Goal: Task Accomplishment & Management: Complete application form

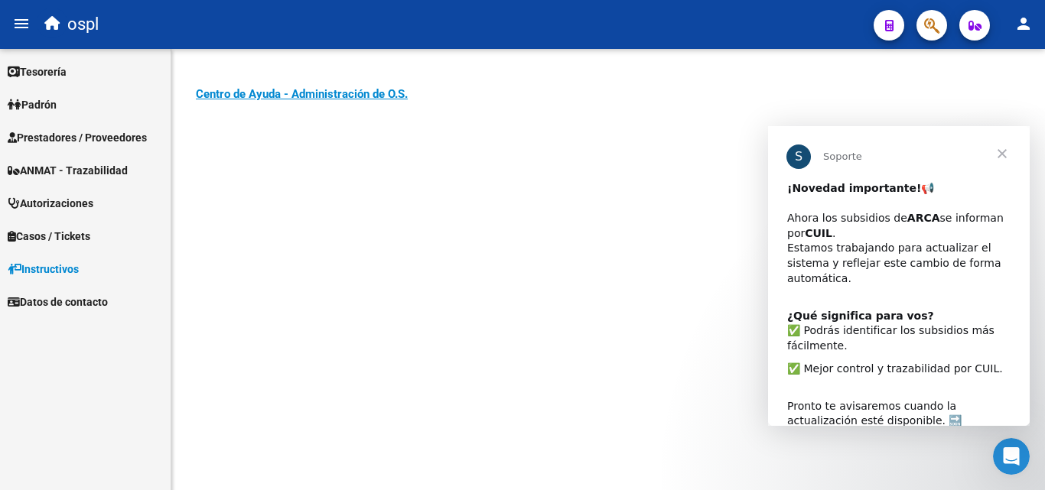
click at [50, 135] on span "Prestadores / Proveedores" at bounding box center [77, 137] width 139 height 17
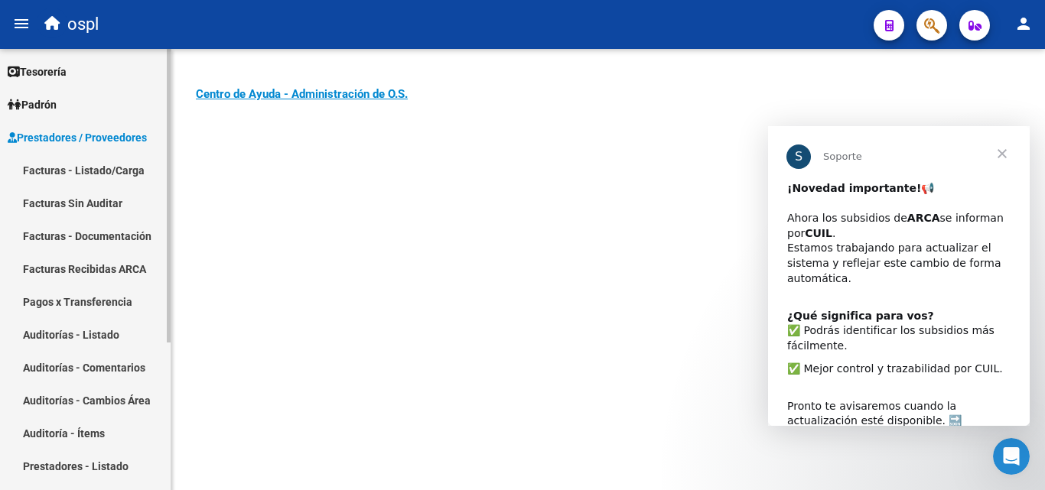
click at [69, 171] on link "Facturas - Listado/Carga" at bounding box center [85, 170] width 171 height 33
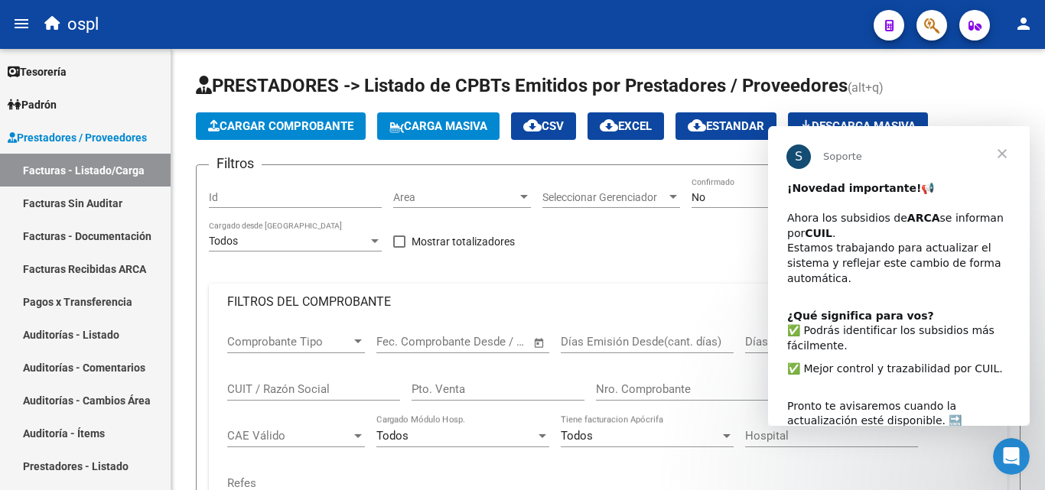
click at [1004, 151] on span "Cerrar" at bounding box center [1002, 153] width 55 height 55
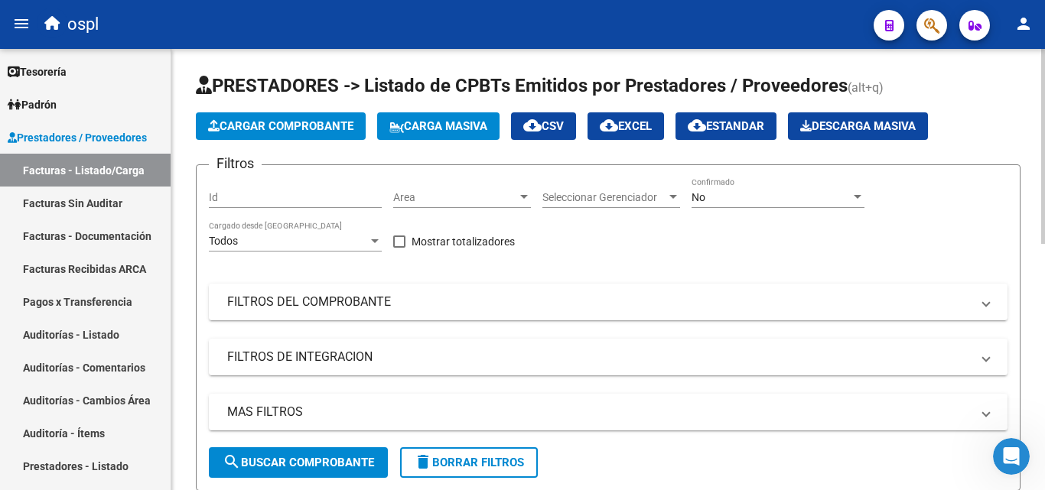
click at [264, 125] on span "Cargar Comprobante" at bounding box center [280, 126] width 145 height 14
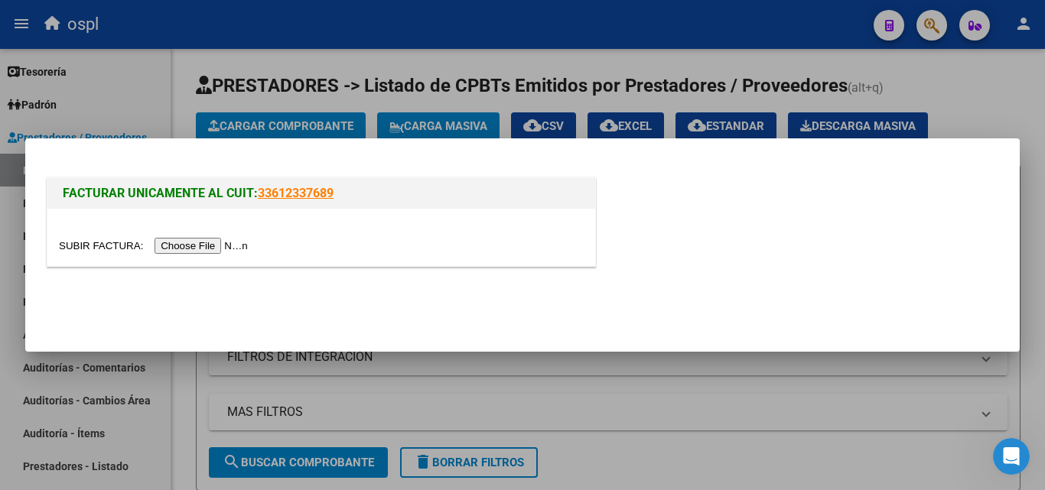
click at [229, 246] on input "file" at bounding box center [156, 246] width 194 height 16
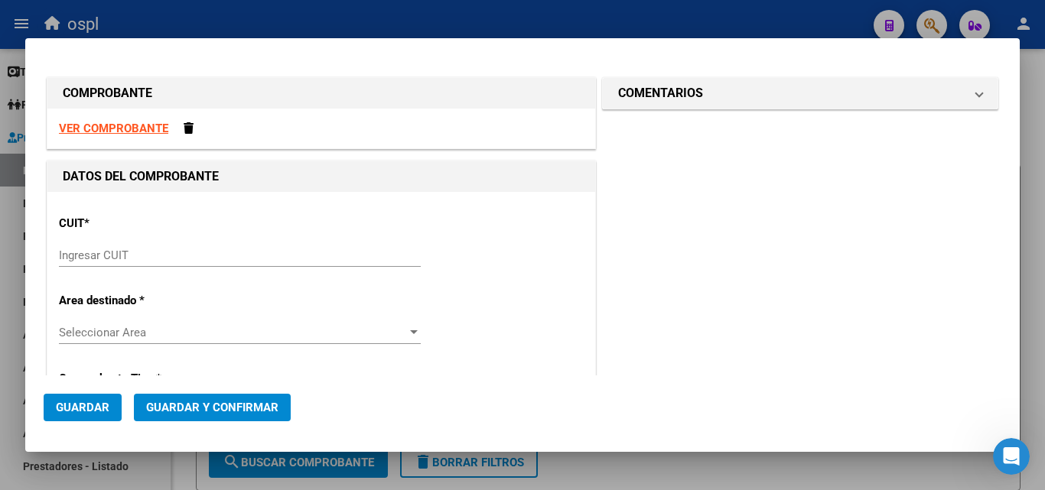
click at [95, 256] on input "Ingresar CUIT" at bounding box center [240, 256] width 362 height 14
click at [135, 268] on div "Ingresar CUIT" at bounding box center [240, 262] width 362 height 37
click at [138, 252] on input "Ingresar CUIT" at bounding box center [240, 256] width 362 height 14
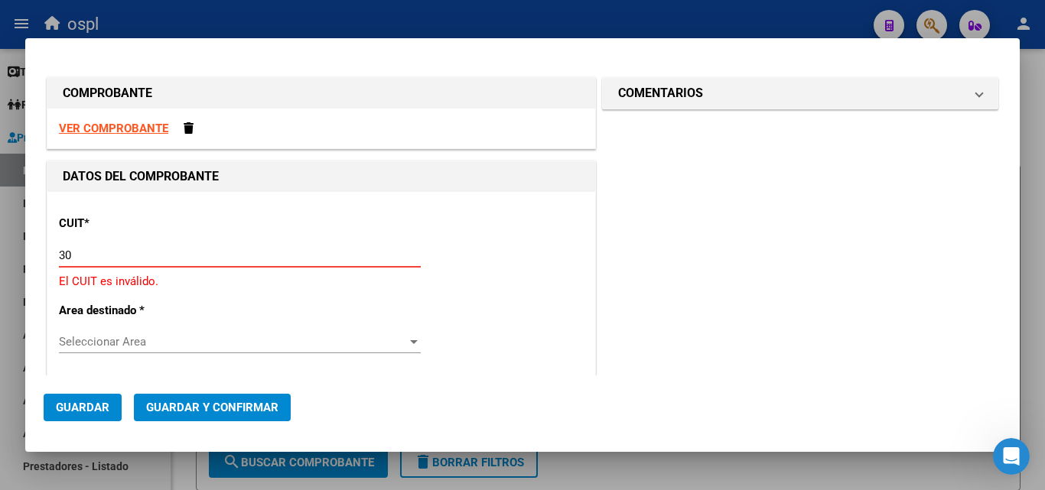
click at [83, 250] on input "30" at bounding box center [240, 256] width 362 height 14
type input "30-62698339-8"
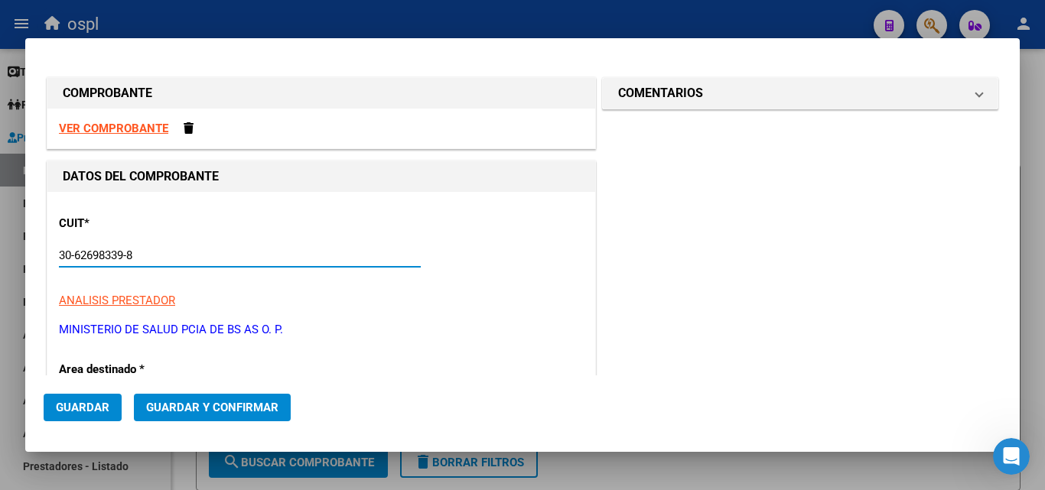
type input "188"
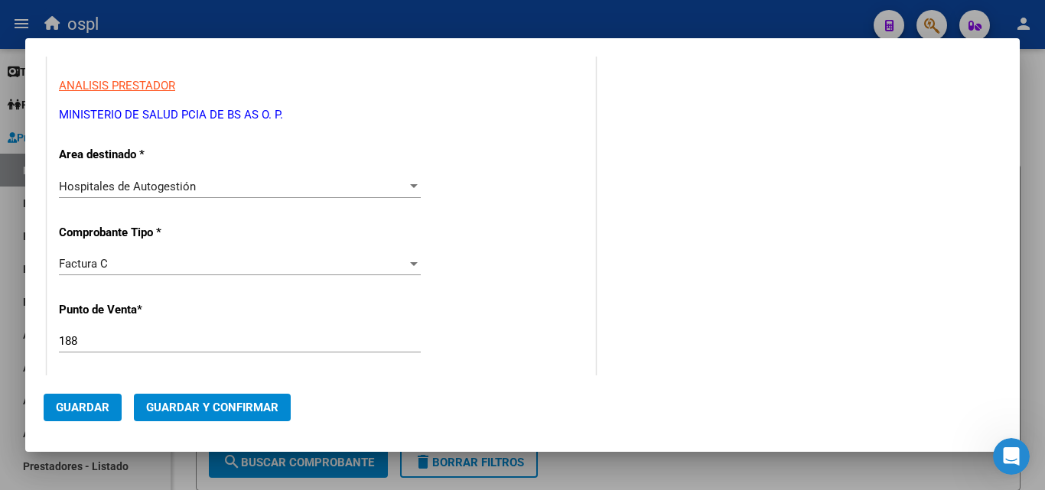
scroll to position [230, 0]
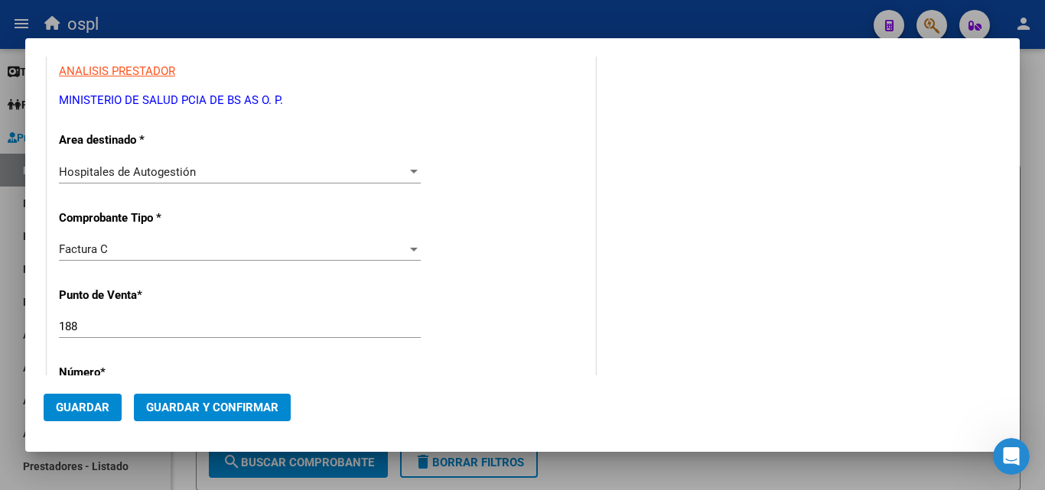
type input "30-62698339-8"
click at [96, 326] on input "188" at bounding box center [240, 327] width 362 height 14
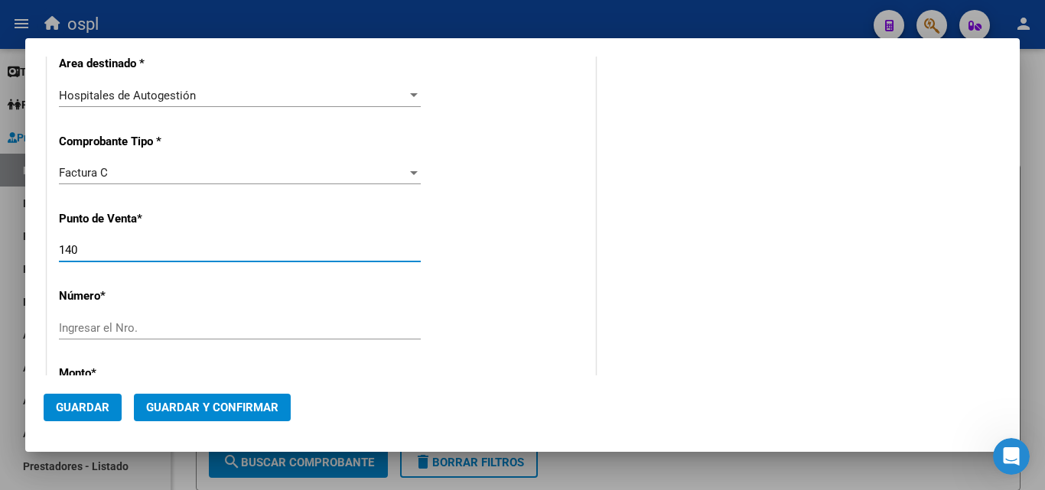
type input "140"
click at [112, 331] on input "Ingresar el Nro." at bounding box center [240, 328] width 362 height 14
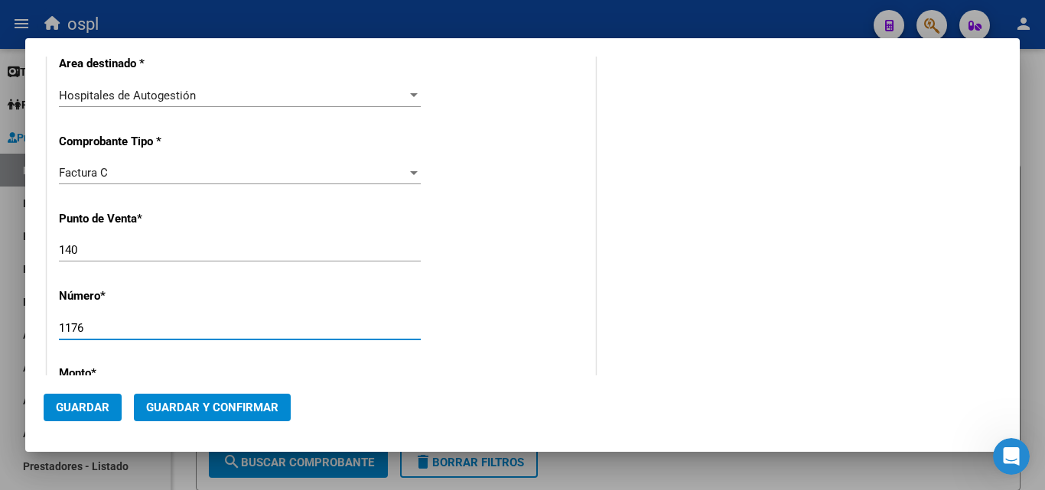
type input "1176"
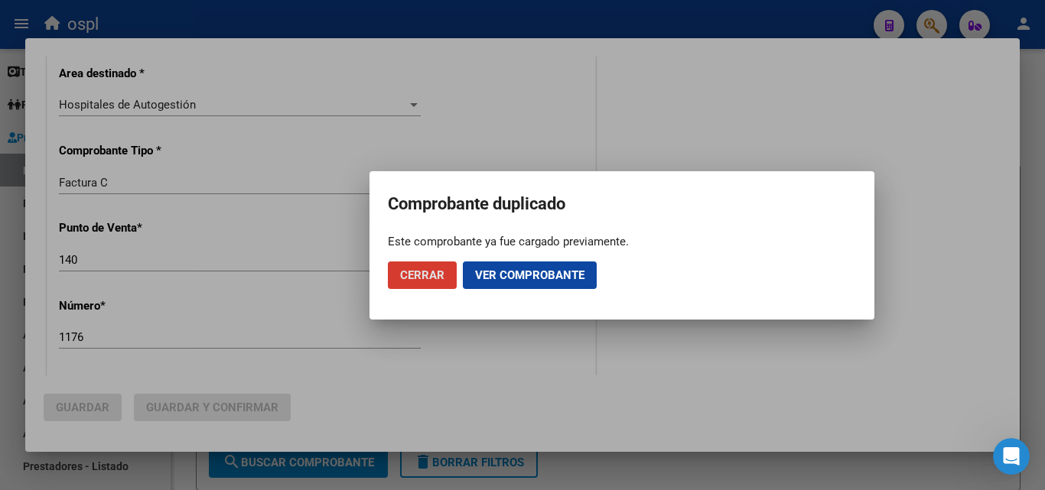
scroll to position [316, 0]
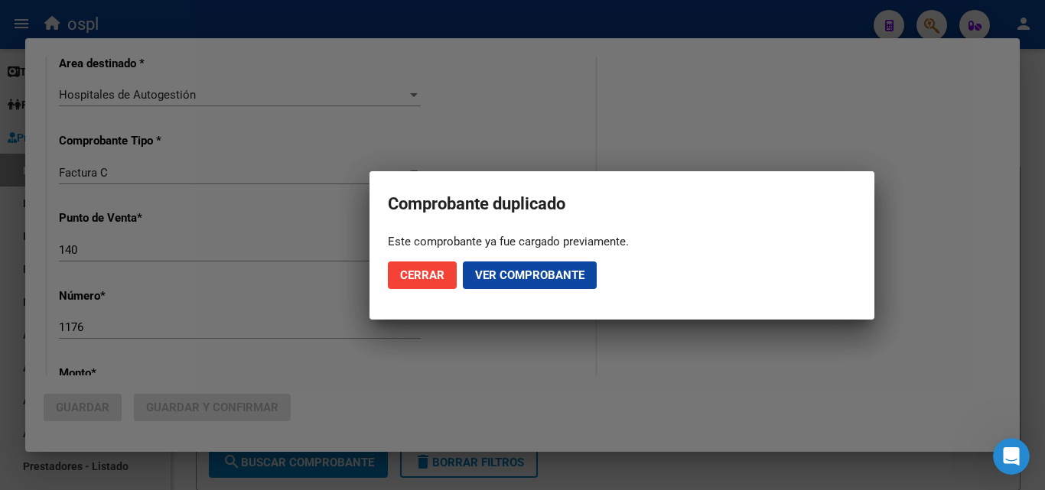
click at [138, 326] on div at bounding box center [522, 245] width 1045 height 490
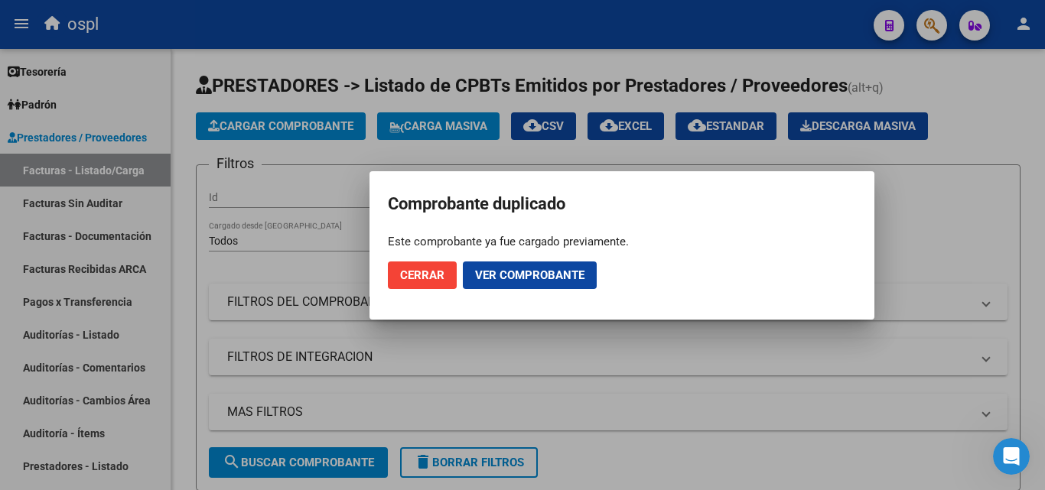
click at [523, 277] on span "Ver comprobante" at bounding box center [529, 276] width 109 height 14
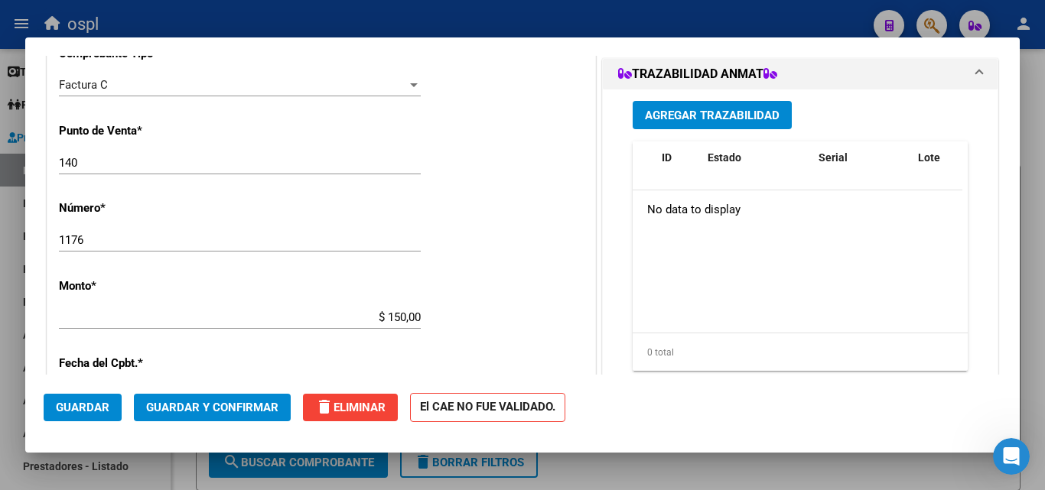
scroll to position [459, 0]
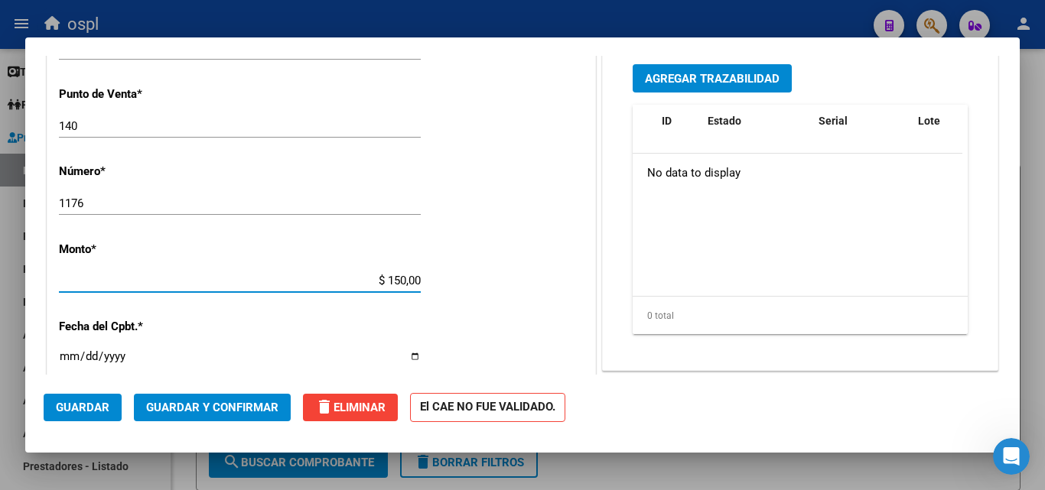
click at [416, 282] on input "$ 150,00" at bounding box center [240, 281] width 362 height 14
type input "$ 15.064,00"
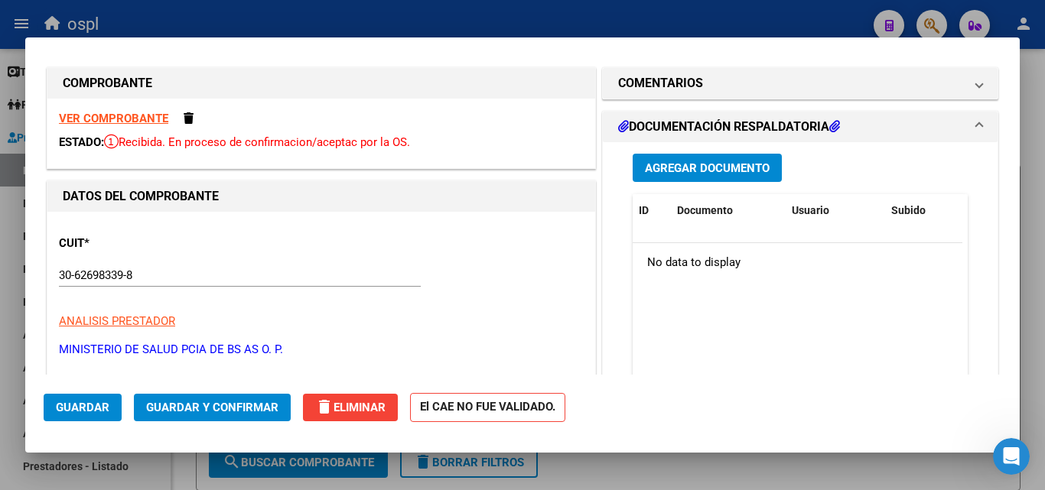
scroll to position [0, 0]
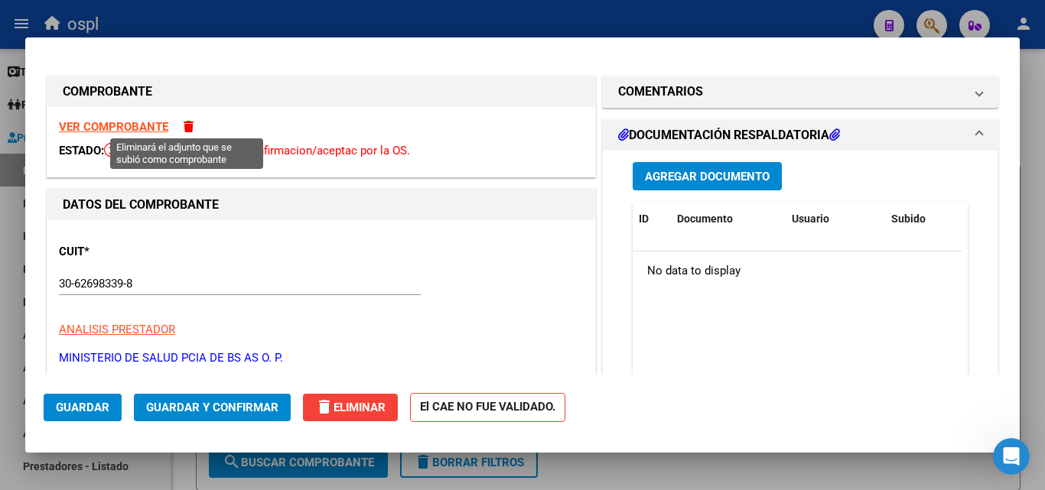
click at [185, 126] on span at bounding box center [189, 126] width 10 height 11
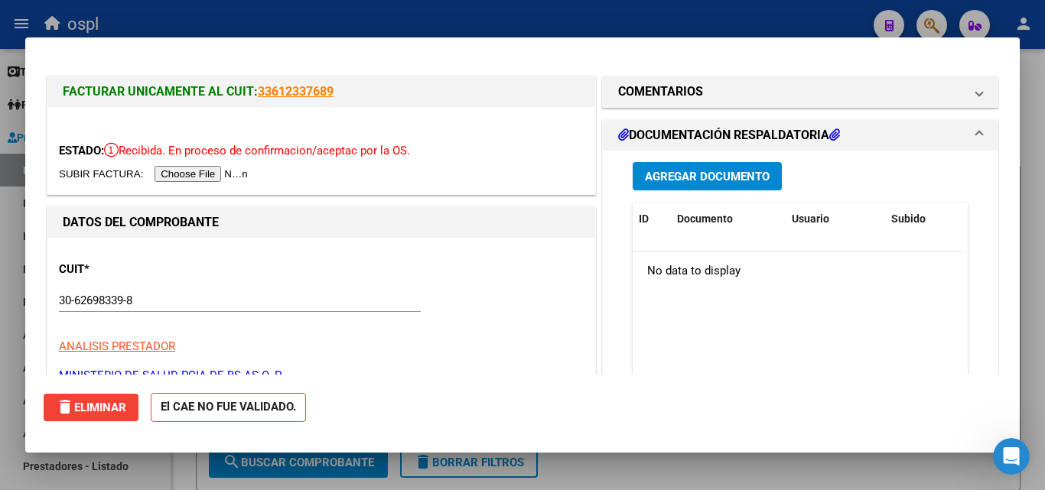
click at [205, 174] on input "file" at bounding box center [156, 174] width 194 height 16
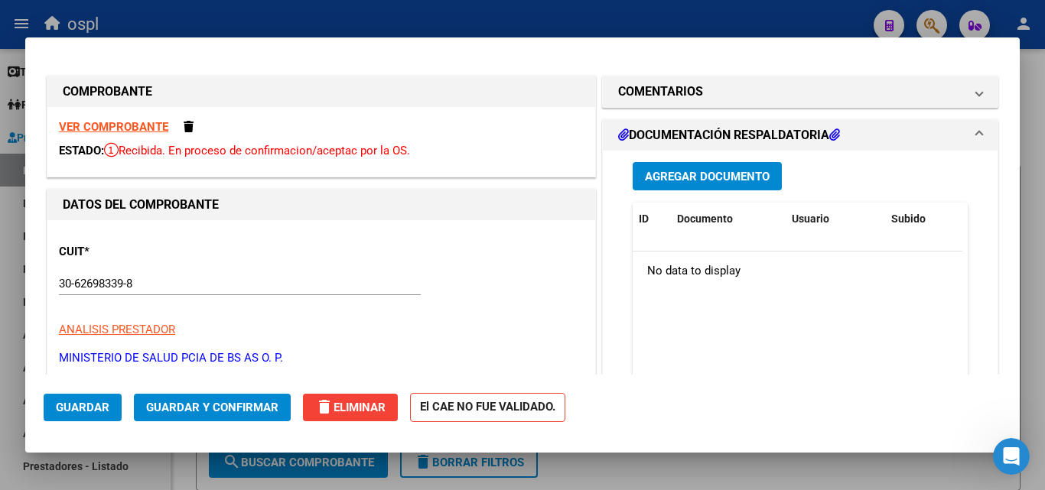
click at [143, 127] on strong "VER COMPROBANTE" at bounding box center [113, 127] width 109 height 14
click at [700, 180] on span "Agregar Documento" at bounding box center [707, 177] width 125 height 14
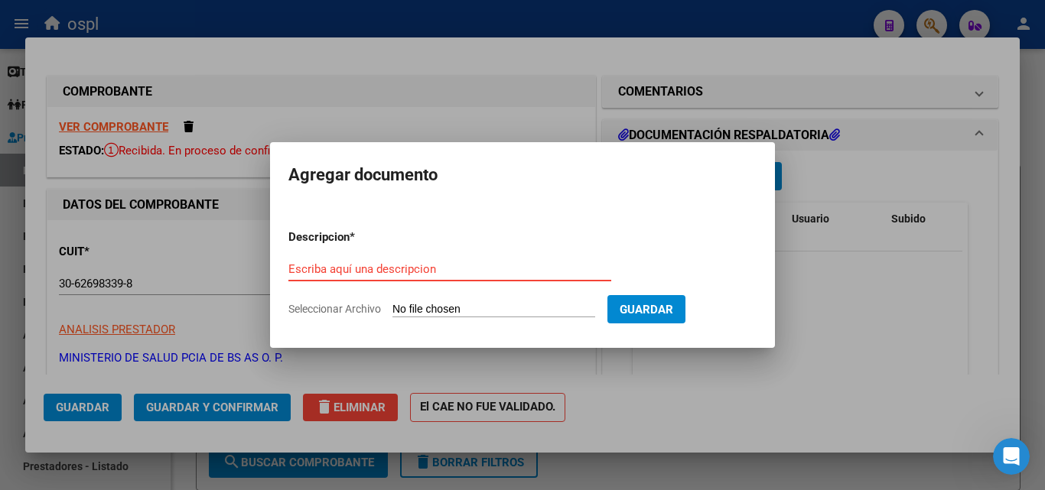
click at [417, 309] on input "Seleccionar Archivo" at bounding box center [493, 310] width 203 height 15
type input "C:\fakepath\OSPL CONSULTAS [DATE] 2_compressed.pdf"
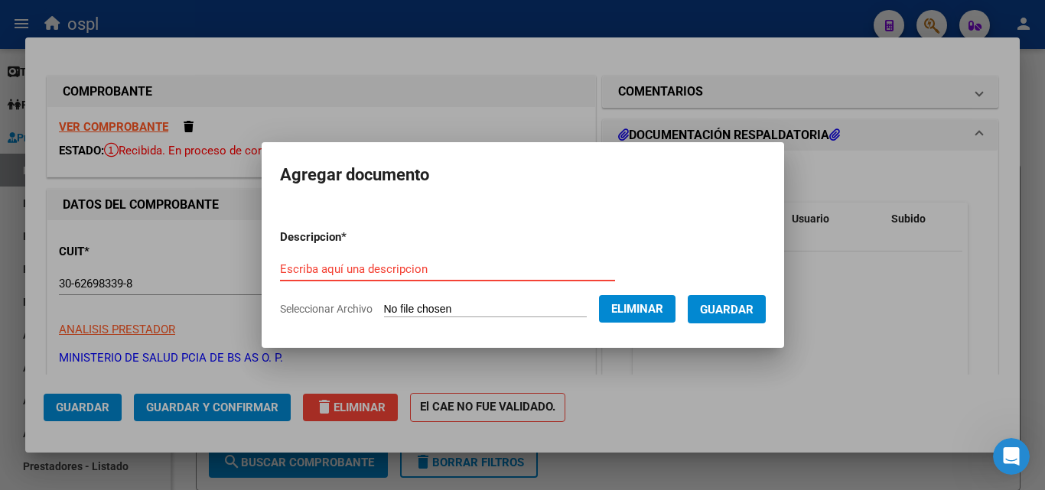
click at [349, 272] on input "Escriba aquí una descripcion" at bounding box center [447, 269] width 335 height 14
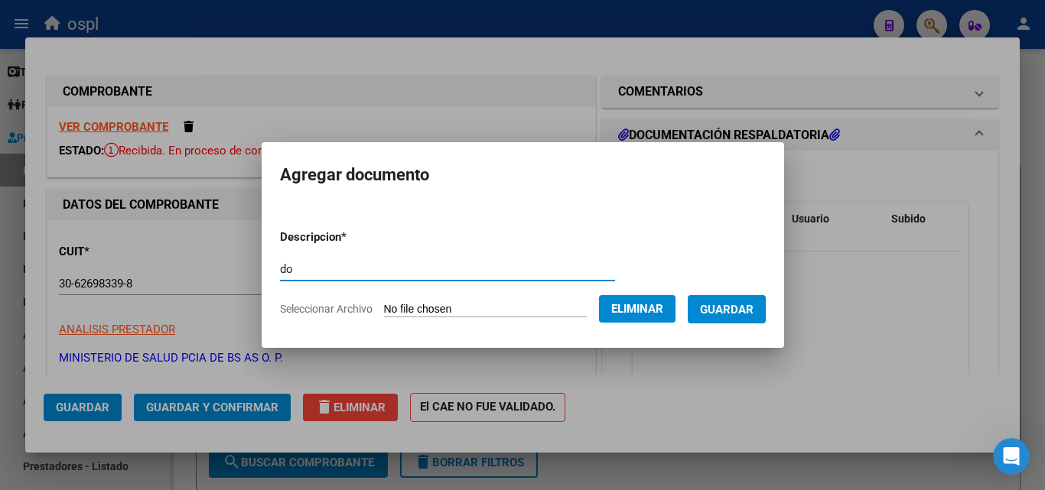
type input "d"
type input "DOCUMENTACIONES"
click at [766, 317] on button "Guardar" at bounding box center [727, 309] width 78 height 28
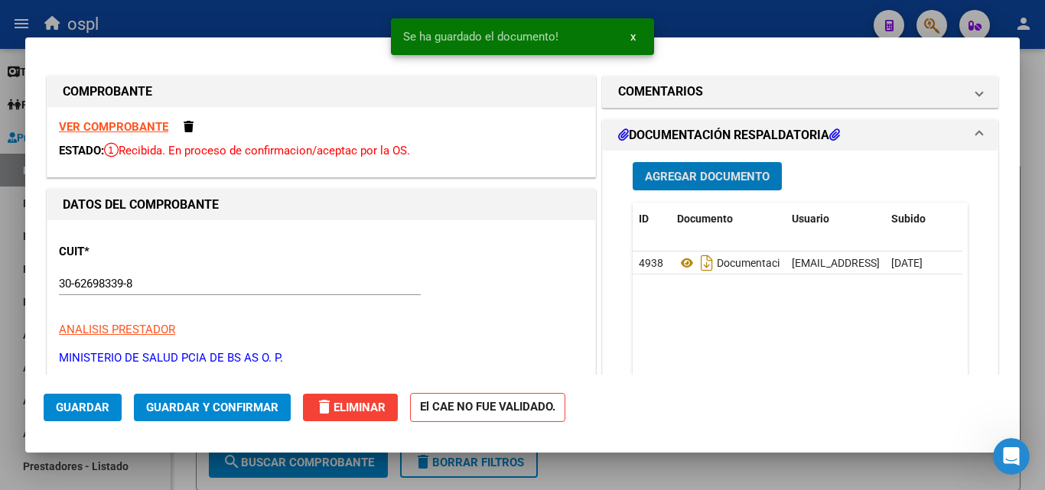
click at [679, 171] on span "Agregar Documento" at bounding box center [707, 177] width 125 height 14
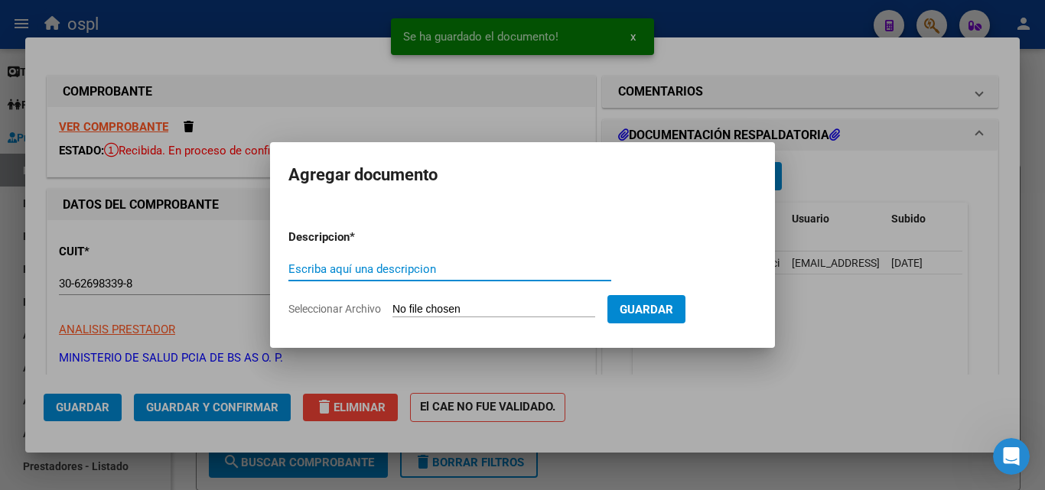
click at [464, 308] on input "Seleccionar Archivo" at bounding box center [493, 310] width 203 height 15
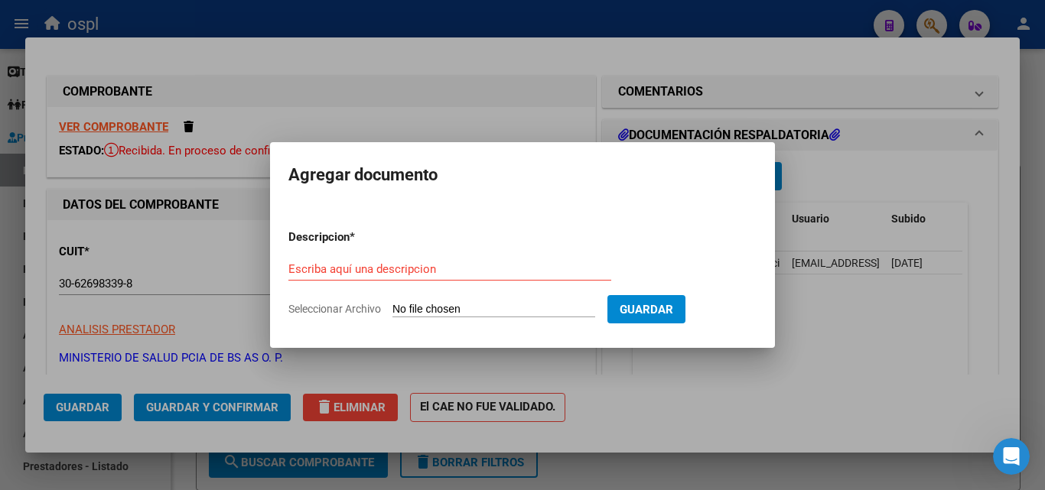
type input "C:\fakepath\OSPLADRILLEROS CONSULTA [DATE]_compressed.pdf"
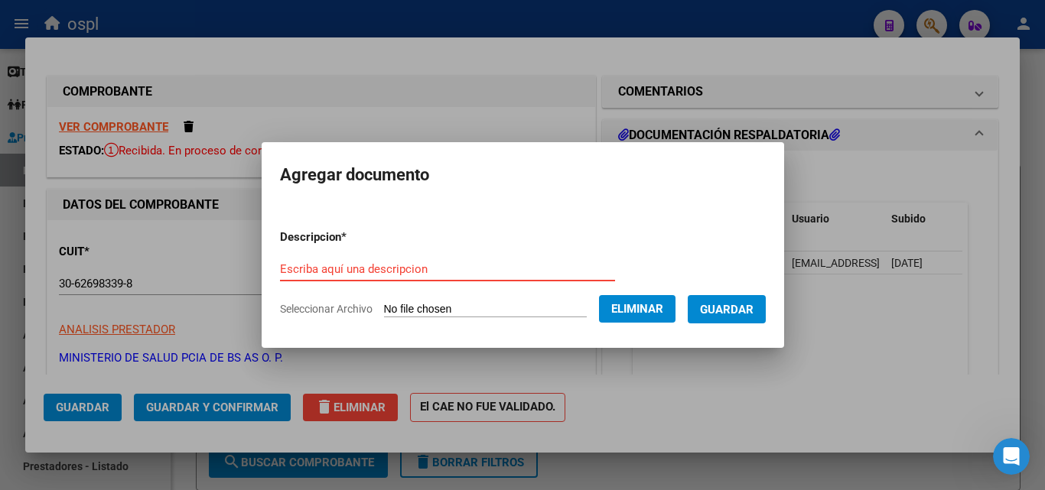
click at [372, 274] on input "Escriba aquí una descripcion" at bounding box center [447, 269] width 335 height 14
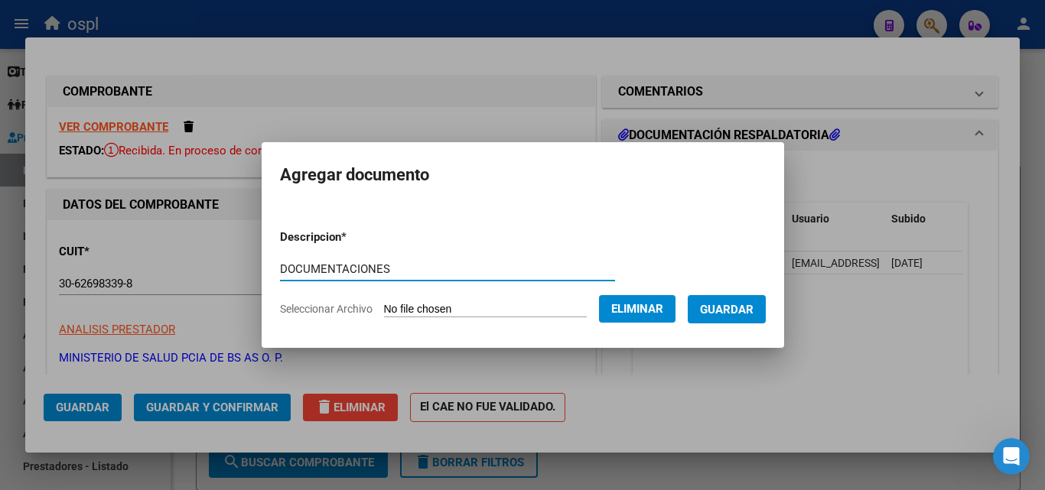
type input "DOCUMENTACIONES"
click at [734, 311] on span "Guardar" at bounding box center [727, 310] width 54 height 14
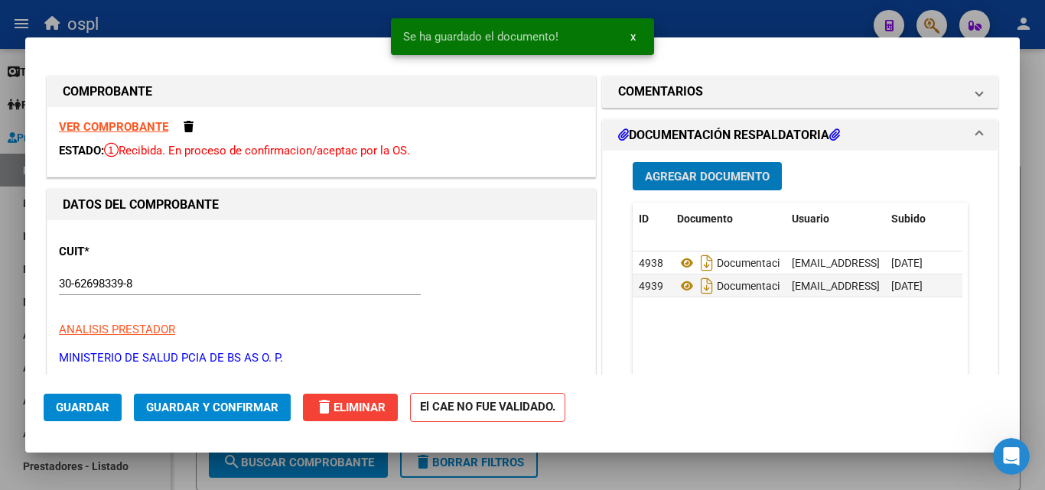
click at [707, 181] on span "Agregar Documento" at bounding box center [707, 177] width 125 height 14
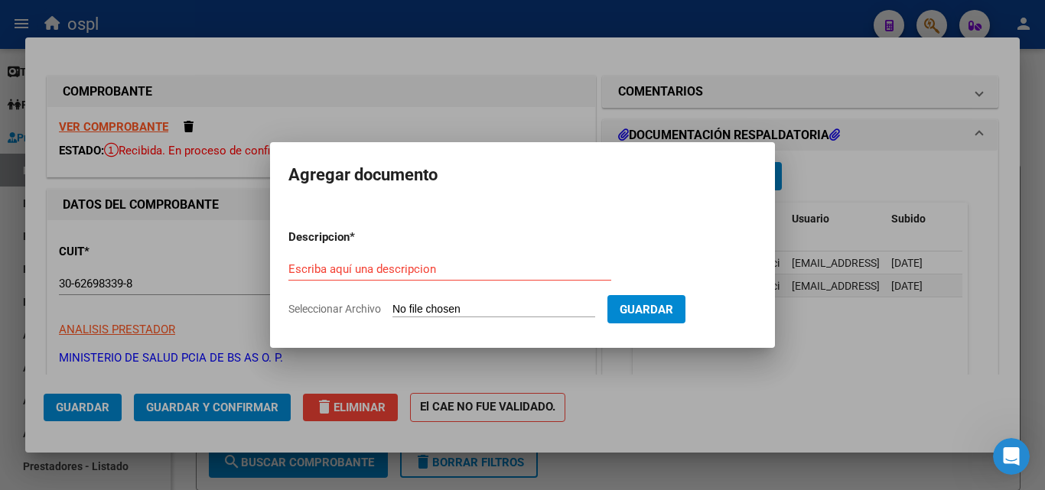
click at [474, 311] on input "Seleccionar Archivo" at bounding box center [493, 310] width 203 height 15
click at [790, 405] on div at bounding box center [522, 245] width 1045 height 490
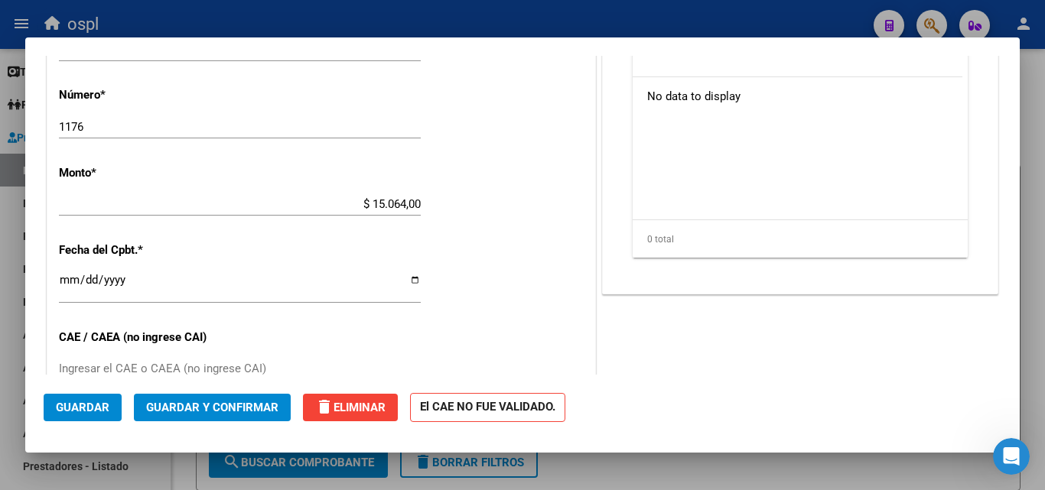
scroll to position [612, 0]
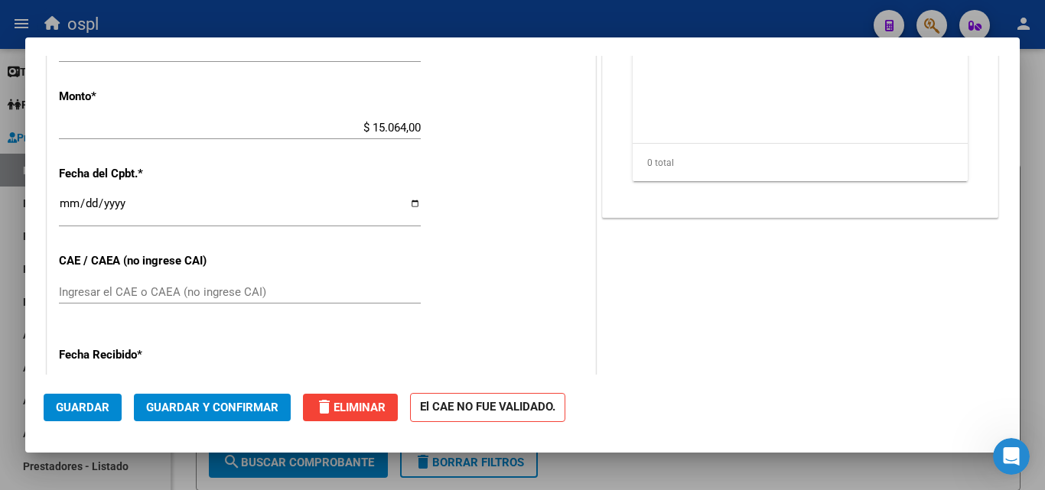
click at [109, 294] on input "Ingresar el CAE o CAEA (no ingrese CAI)" at bounding box center [240, 292] width 362 height 14
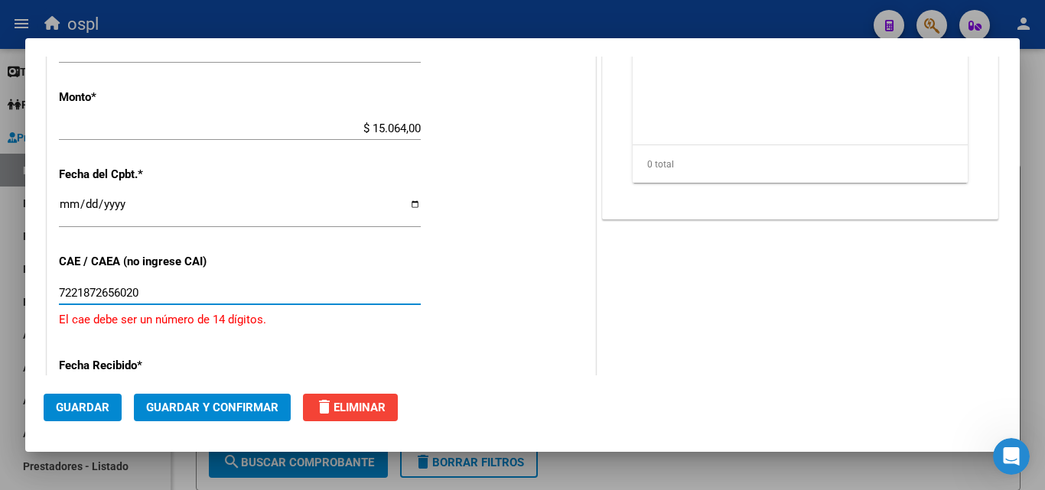
scroll to position [689, 0]
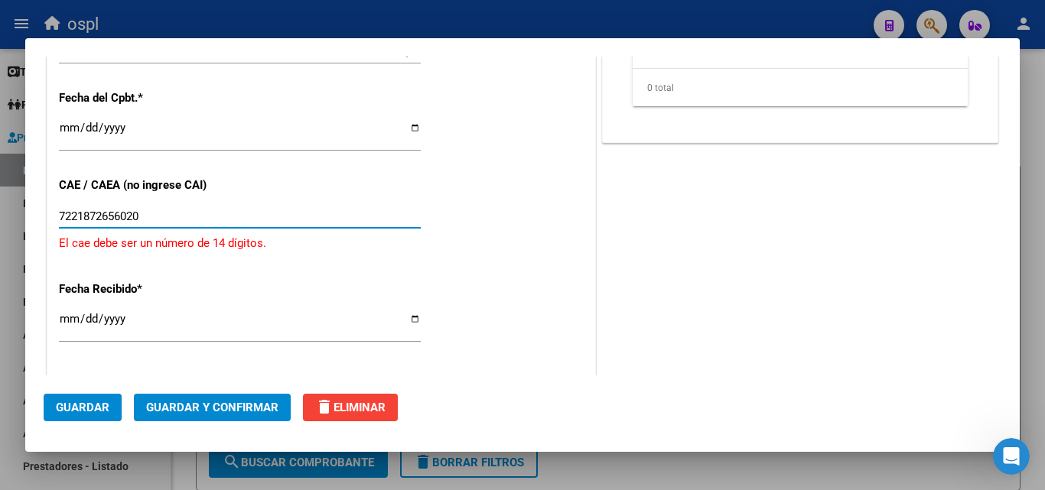
click at [65, 325] on input "[DATE]" at bounding box center [240, 325] width 362 height 24
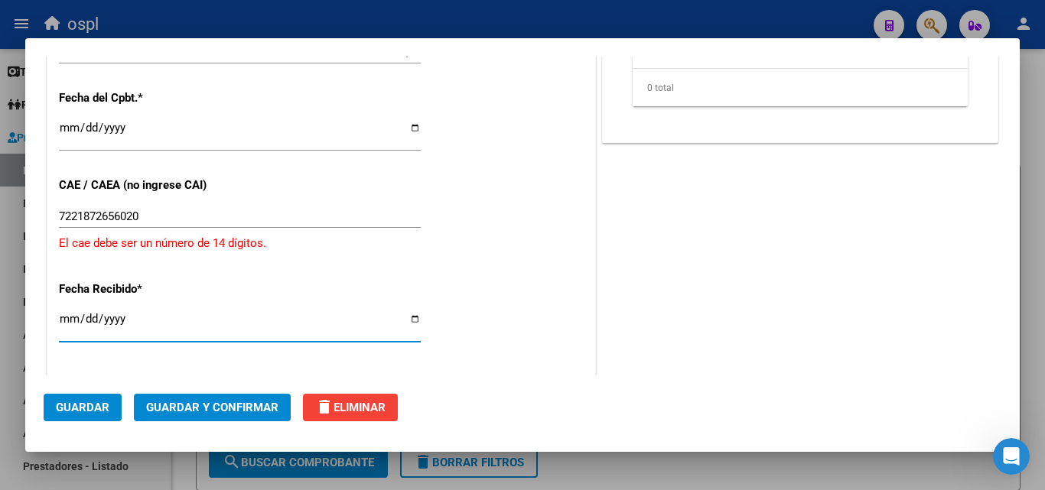
click at [252, 322] on input "[DATE]" at bounding box center [240, 325] width 362 height 24
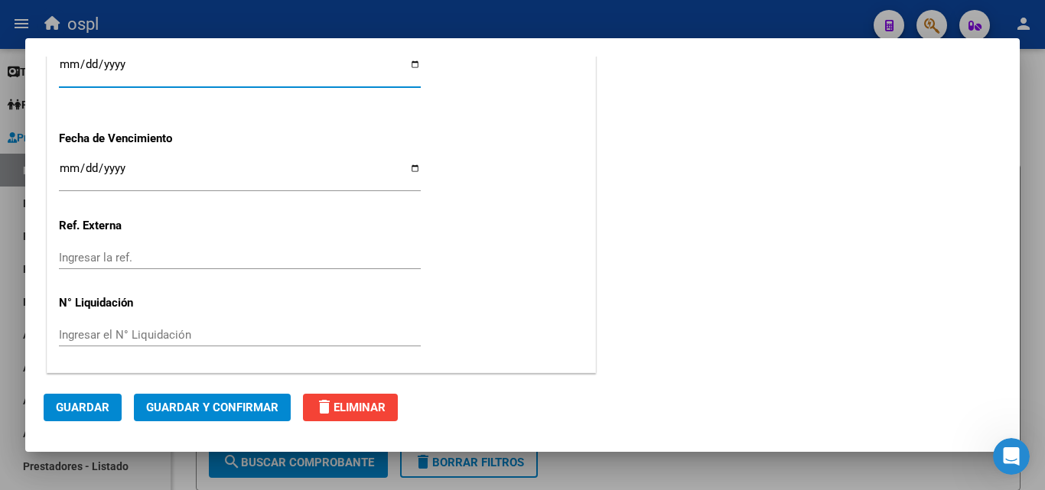
scroll to position [944, 0]
click at [223, 405] on span "Guardar y Confirmar" at bounding box center [212, 408] width 132 height 14
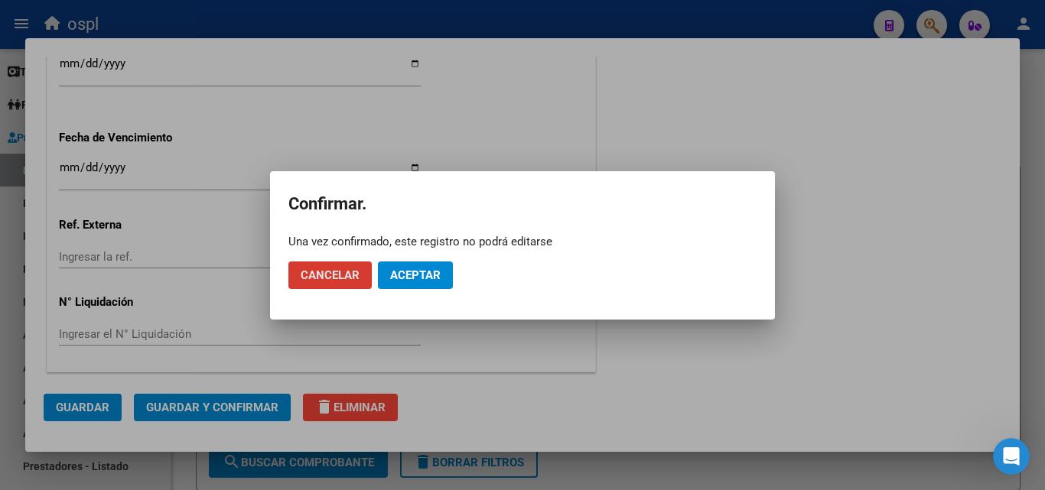
click at [212, 323] on div at bounding box center [522, 245] width 1045 height 490
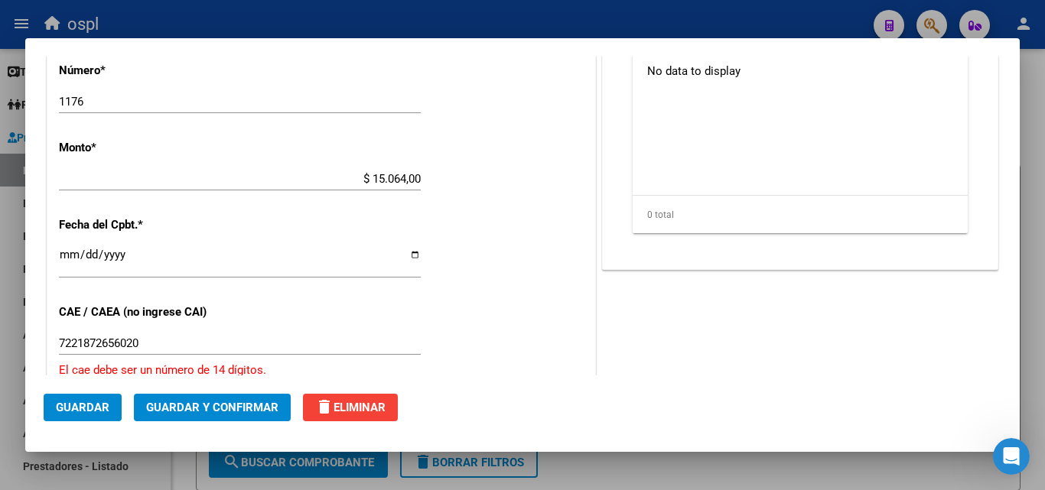
scroll to position [638, 0]
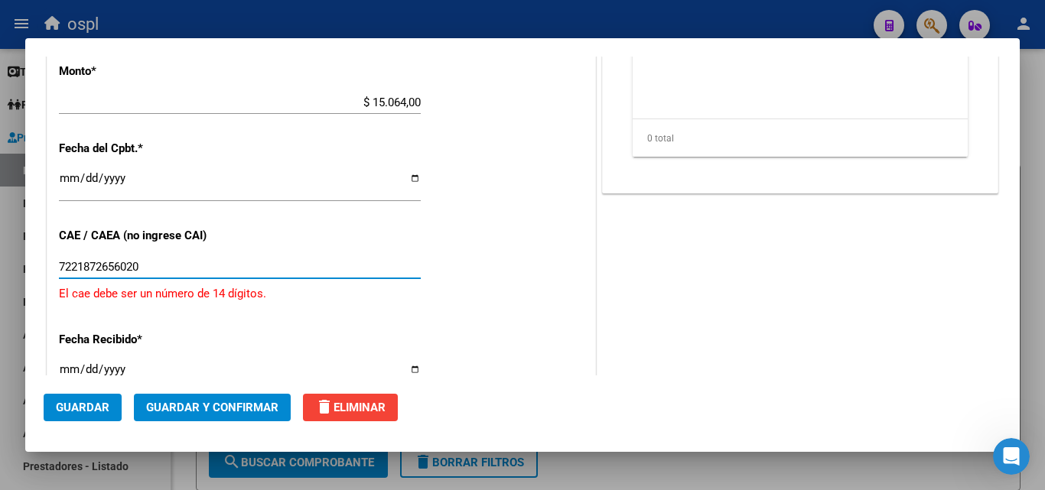
click at [159, 267] on input "7221872656020" at bounding box center [240, 267] width 362 height 14
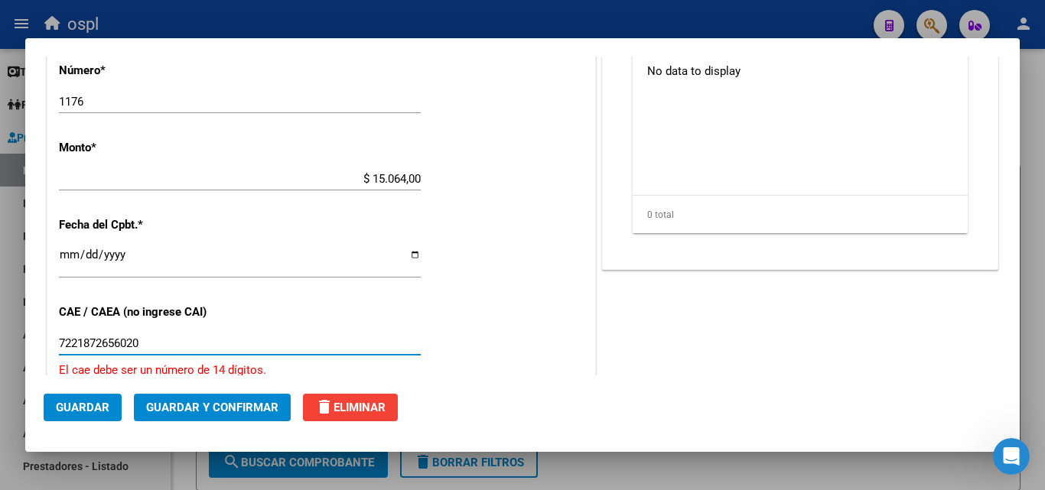
scroll to position [715, 0]
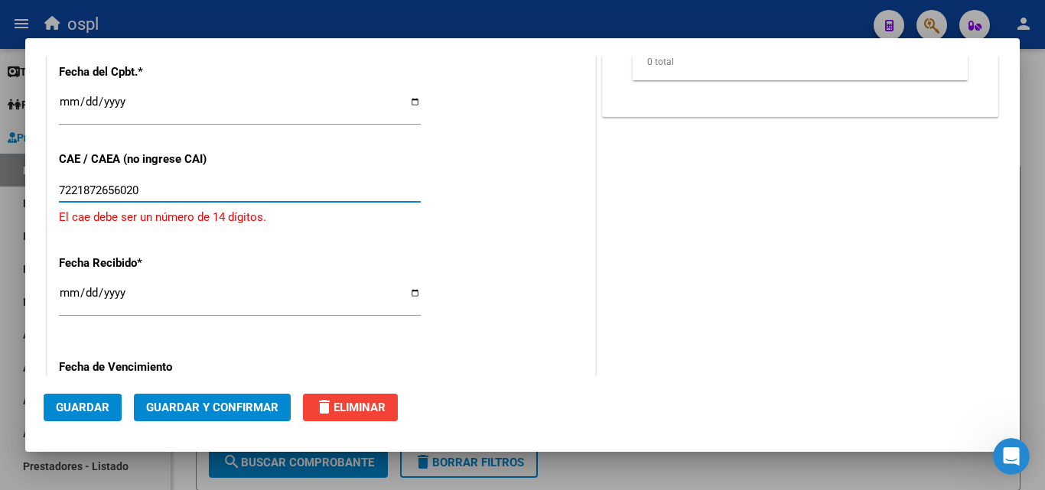
click at [91, 409] on span "Guardar" at bounding box center [83, 408] width 54 height 14
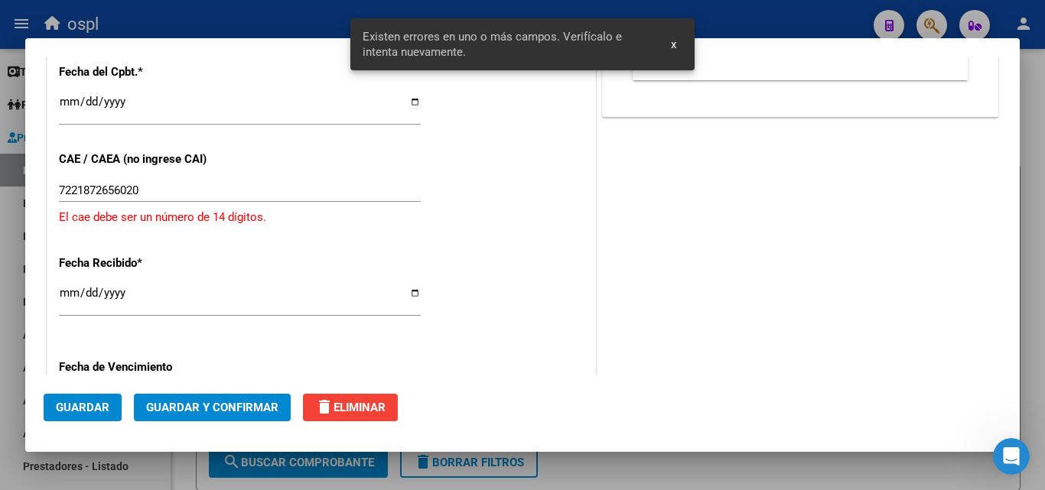
scroll to position [682, 0]
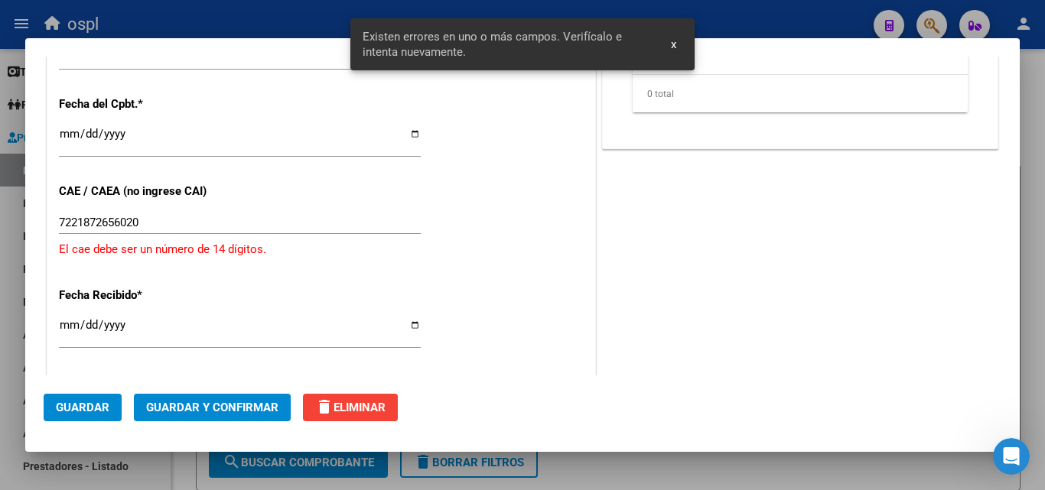
click at [173, 223] on input "7221872656020" at bounding box center [240, 223] width 362 height 14
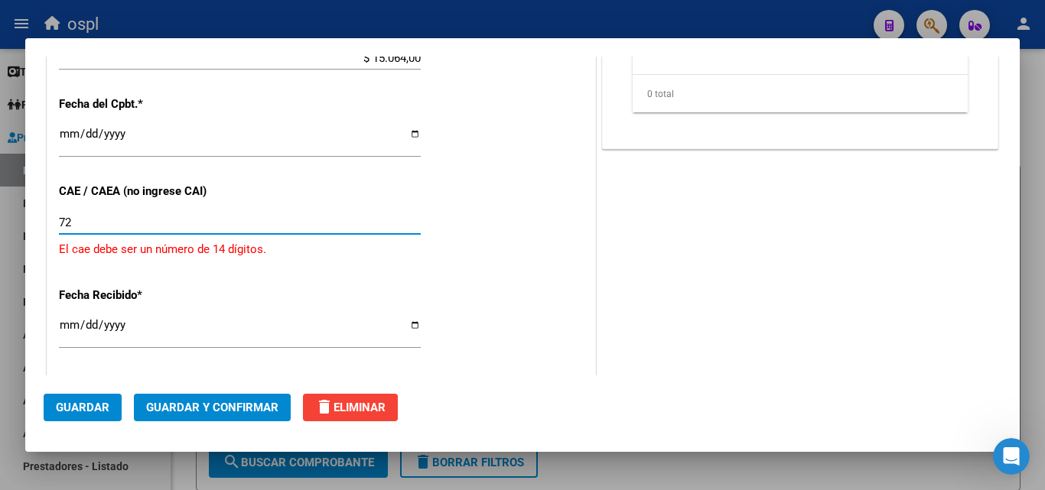
type input "7"
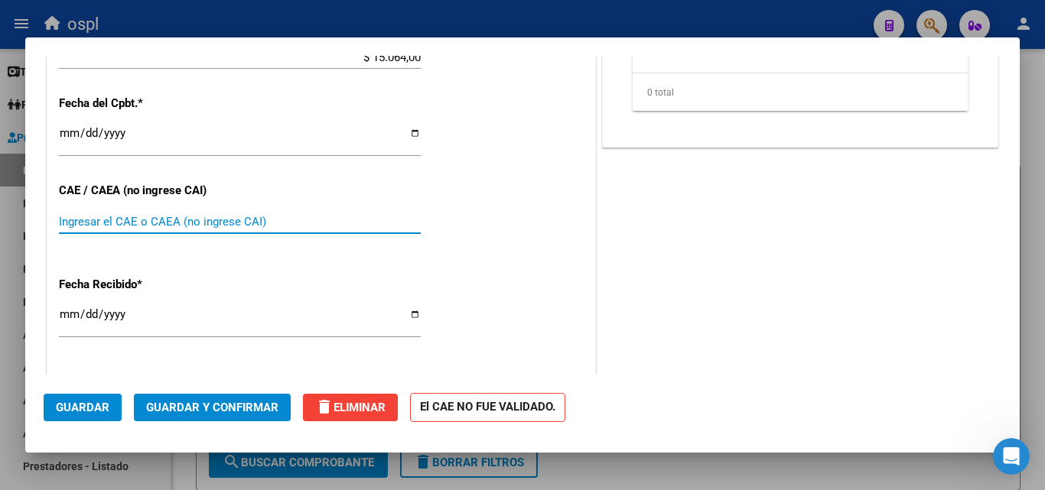
click at [80, 402] on span "Guardar" at bounding box center [83, 408] width 54 height 14
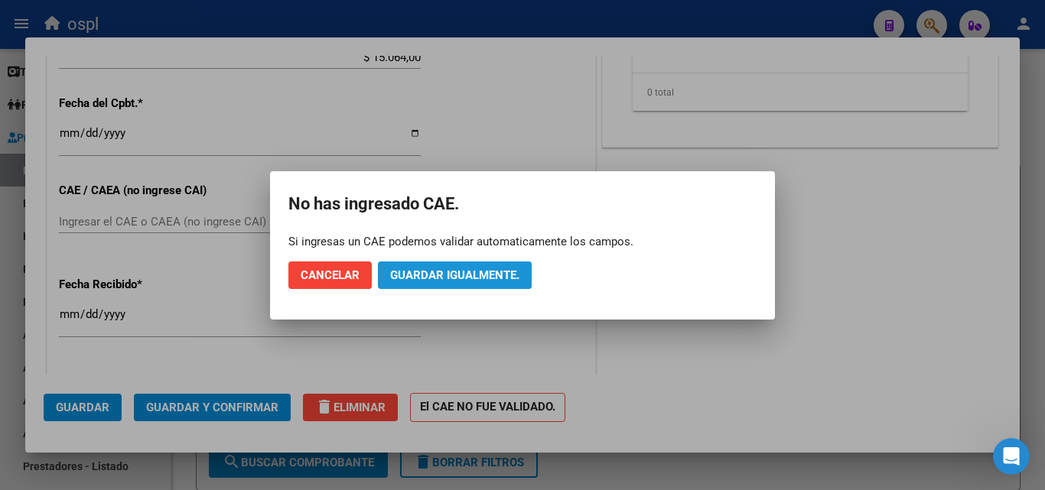
click at [453, 278] on span "Guardar igualmente." at bounding box center [454, 276] width 129 height 14
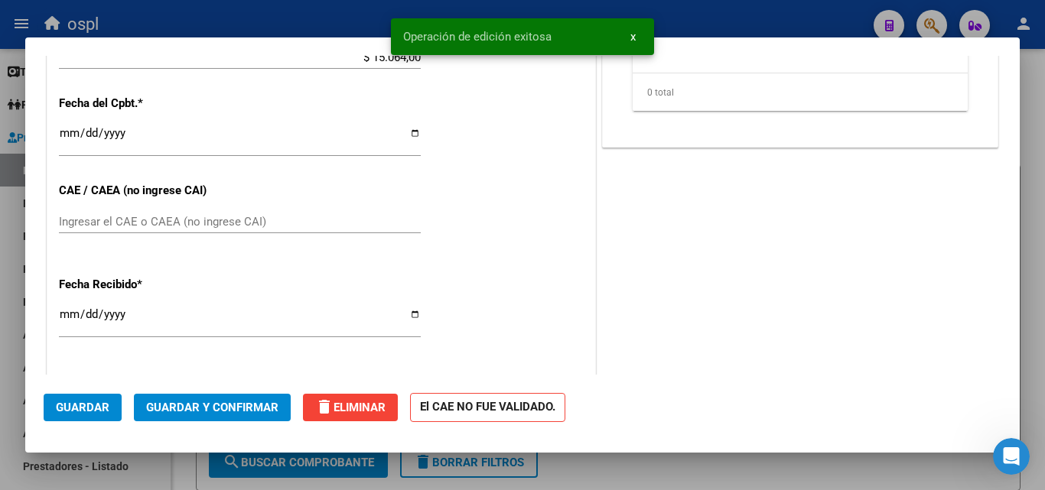
click at [75, 414] on span "Guardar" at bounding box center [83, 408] width 54 height 14
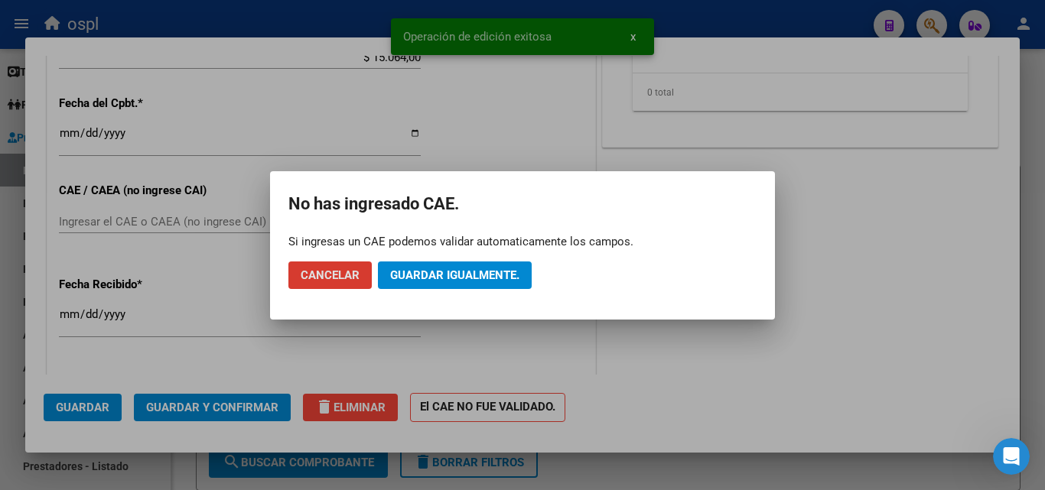
click at [493, 272] on span "Guardar igualmente." at bounding box center [454, 276] width 129 height 14
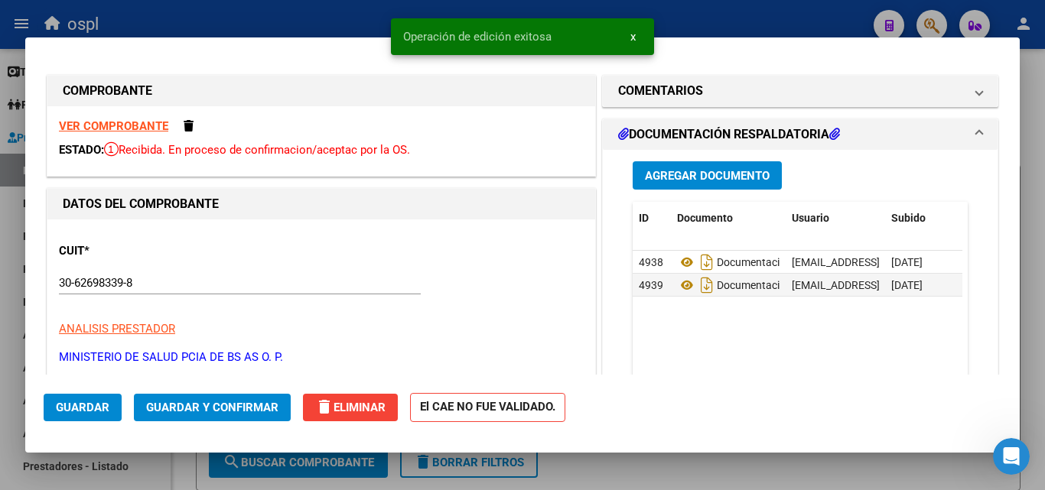
scroll to position [0, 0]
click at [296, 20] on div at bounding box center [522, 245] width 1045 height 490
type input "$ 0,00"
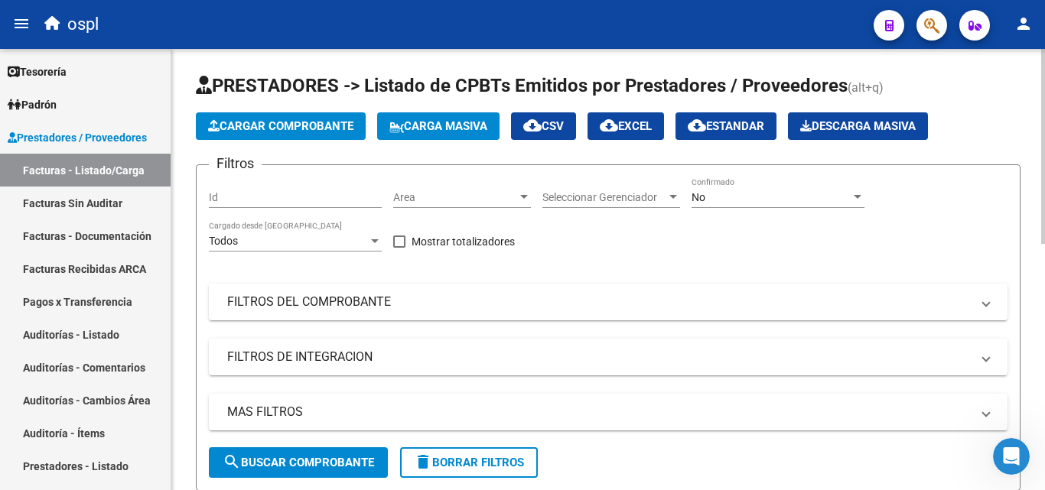
click at [298, 130] on span "Cargar Comprobante" at bounding box center [280, 126] width 145 height 14
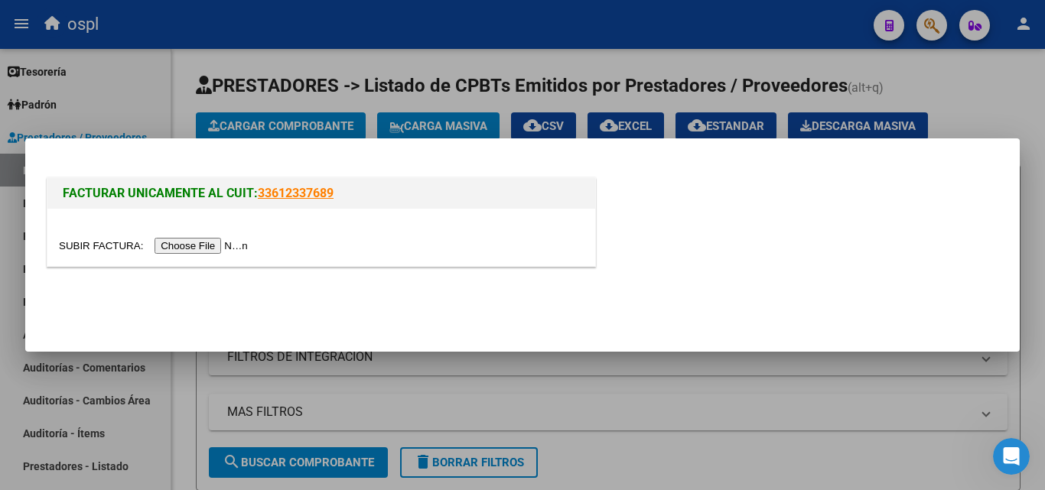
click at [226, 249] on input "file" at bounding box center [156, 246] width 194 height 16
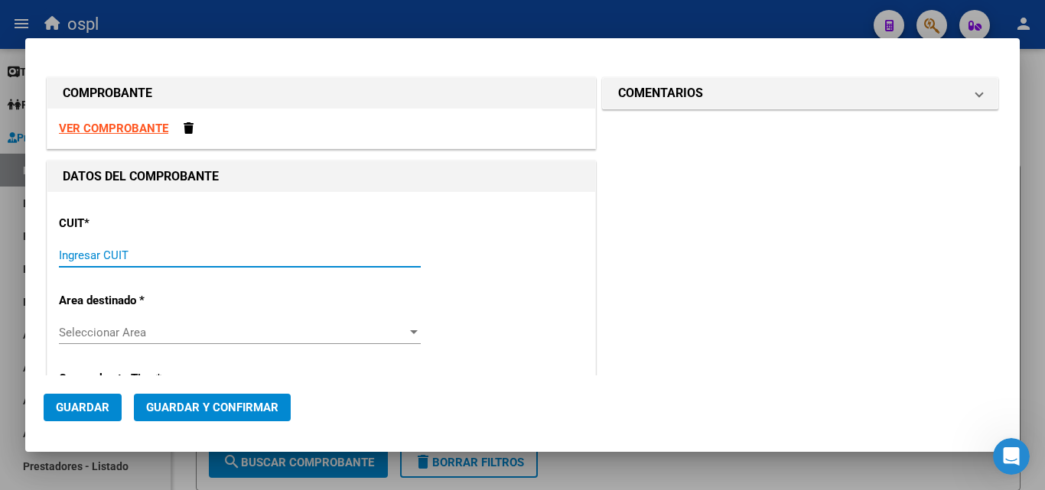
click at [88, 261] on input "Ingresar CUIT" at bounding box center [240, 256] width 362 height 14
click at [119, 244] on div "Ingresar CUIT" at bounding box center [240, 255] width 362 height 23
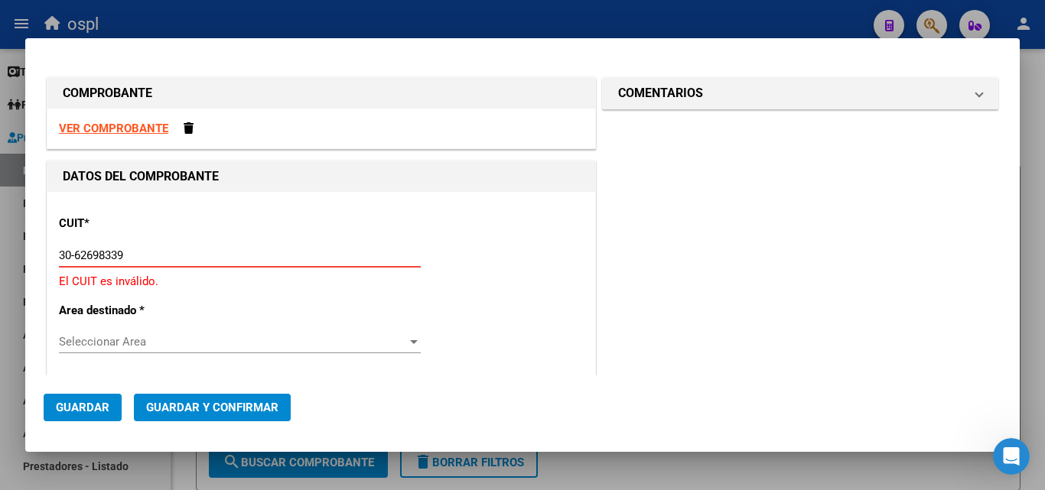
type input "30-62698339-8"
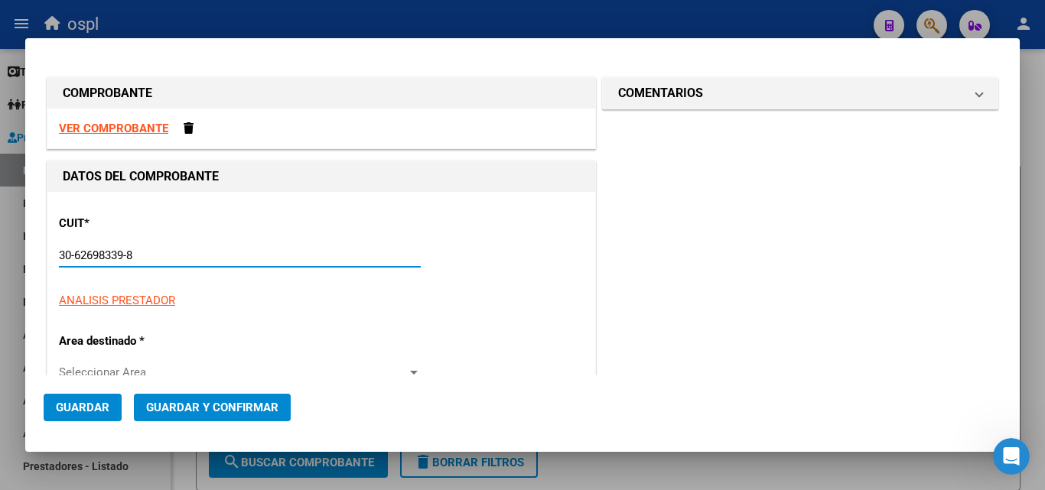
type input "188"
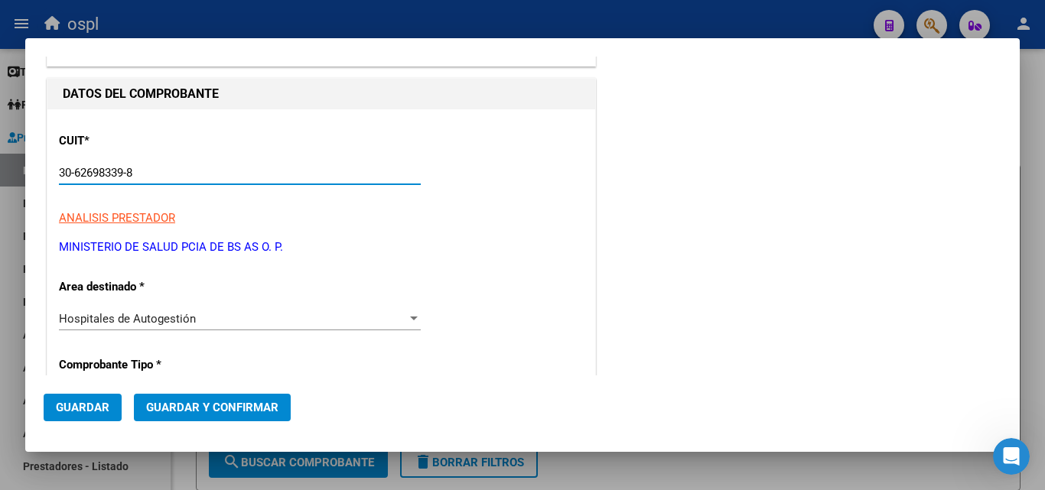
scroll to position [153, 0]
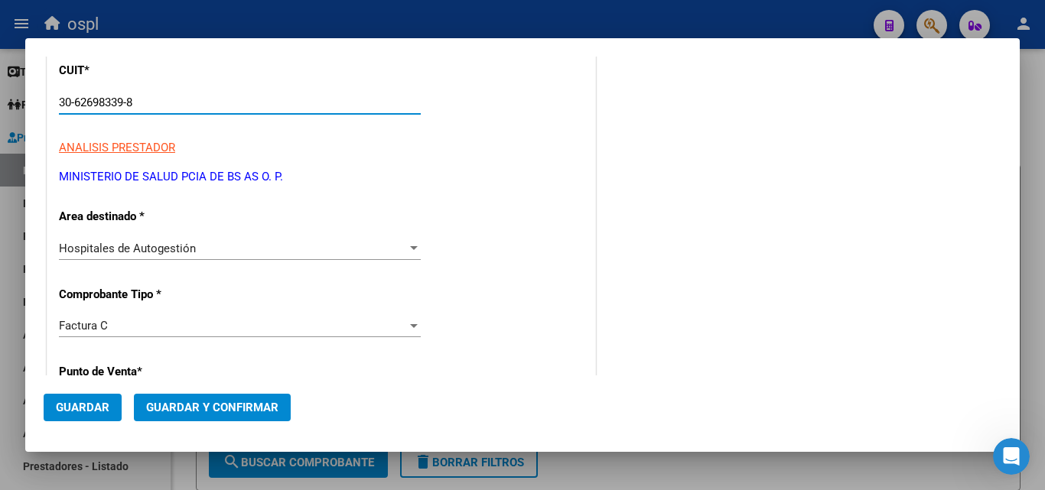
type input "30-62698339-8"
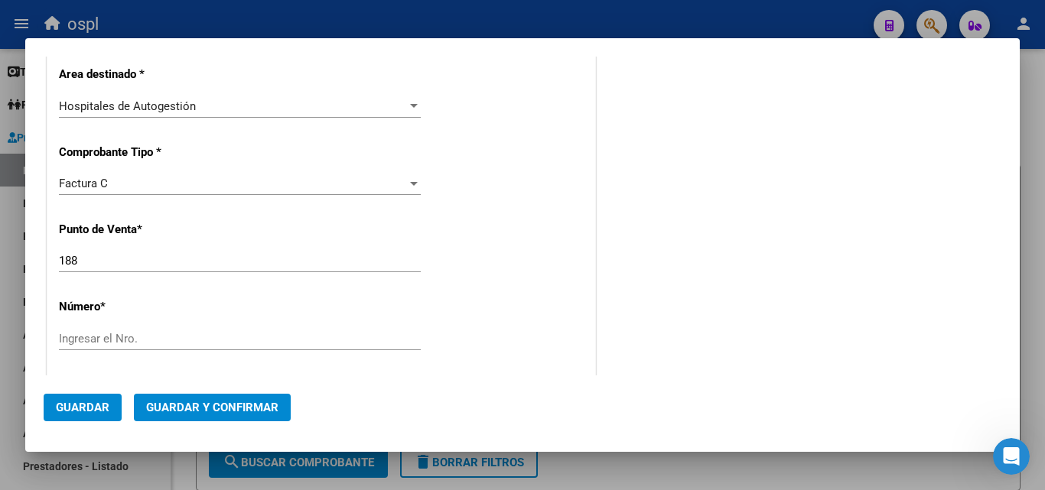
scroll to position [306, 0]
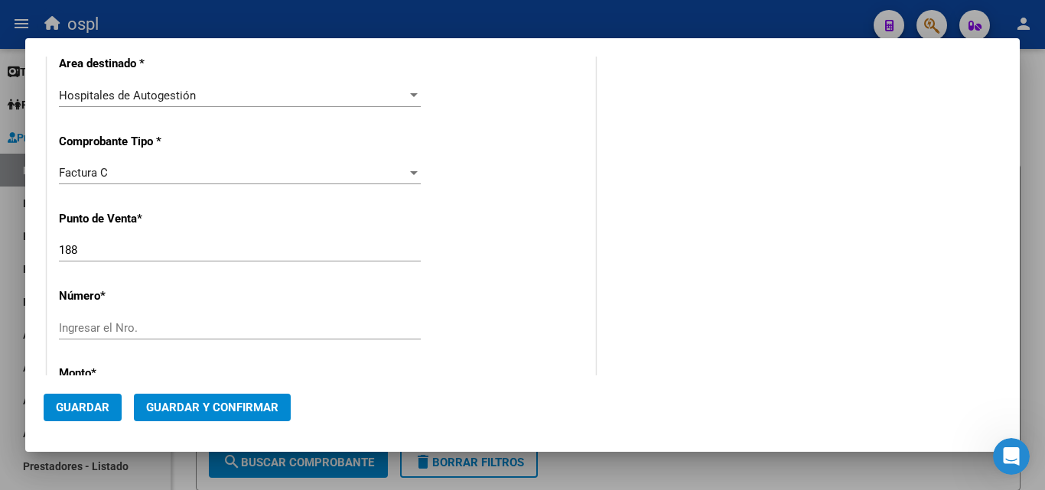
click at [109, 252] on input "188" at bounding box center [240, 250] width 362 height 14
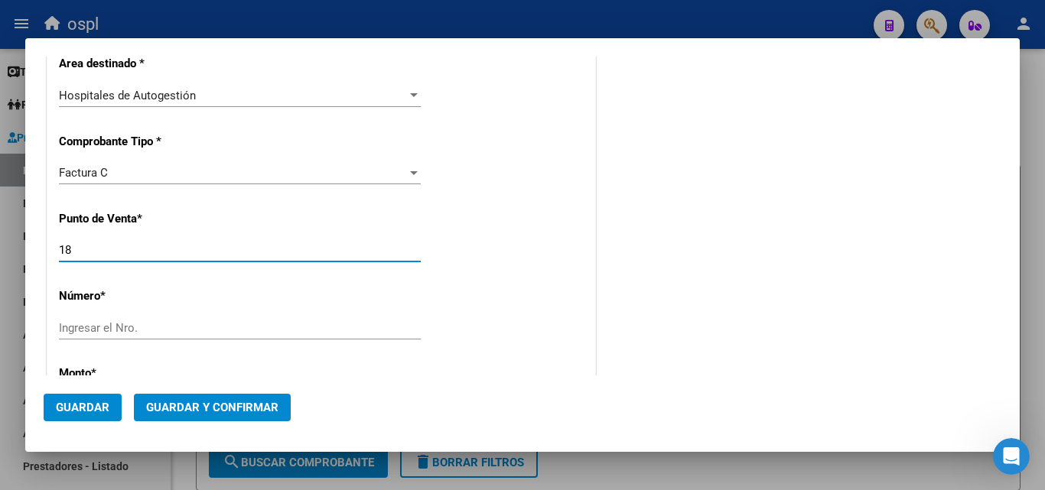
type input "1"
type input "140"
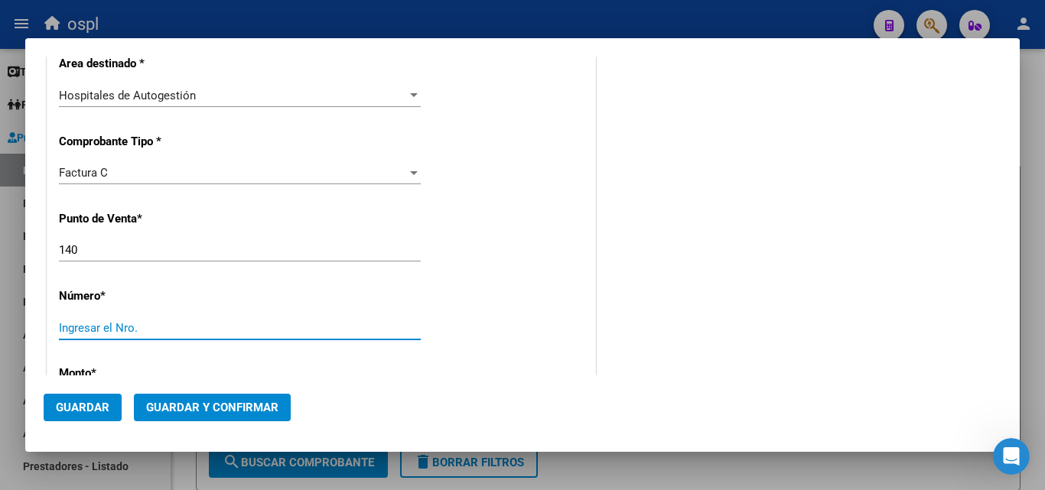
click at [70, 325] on input "Ingresar el Nro." at bounding box center [240, 328] width 362 height 14
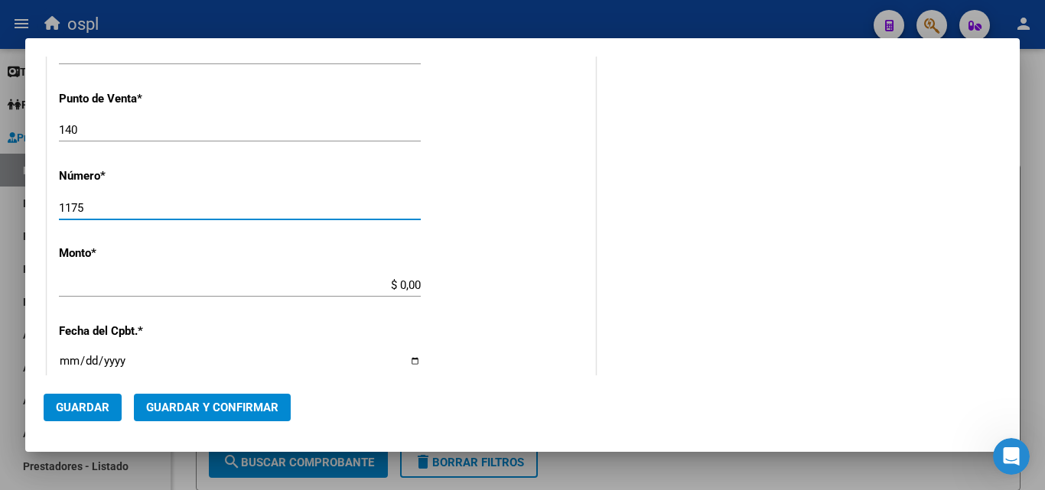
scroll to position [459, 0]
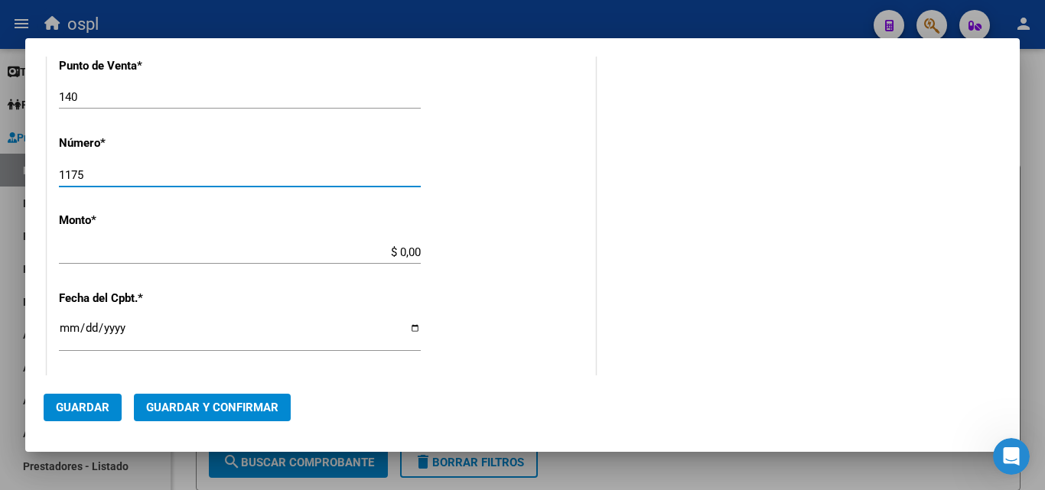
type input "1175"
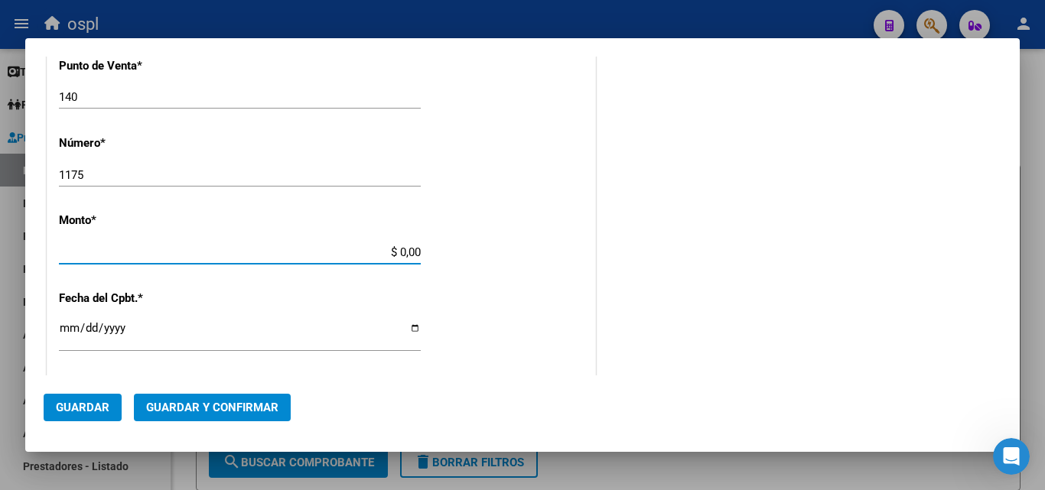
click at [415, 252] on input "$ 0,00" at bounding box center [240, 253] width 362 height 14
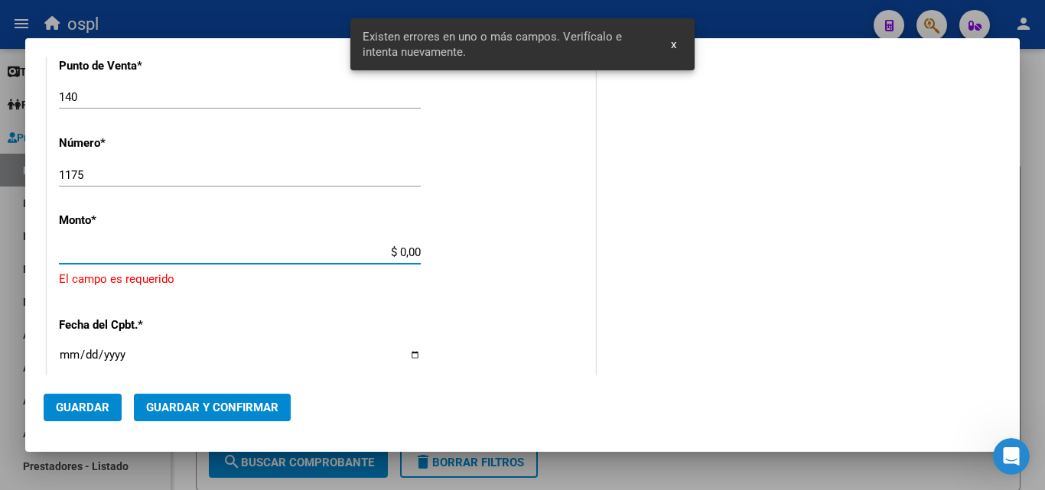
scroll to position [488, 0]
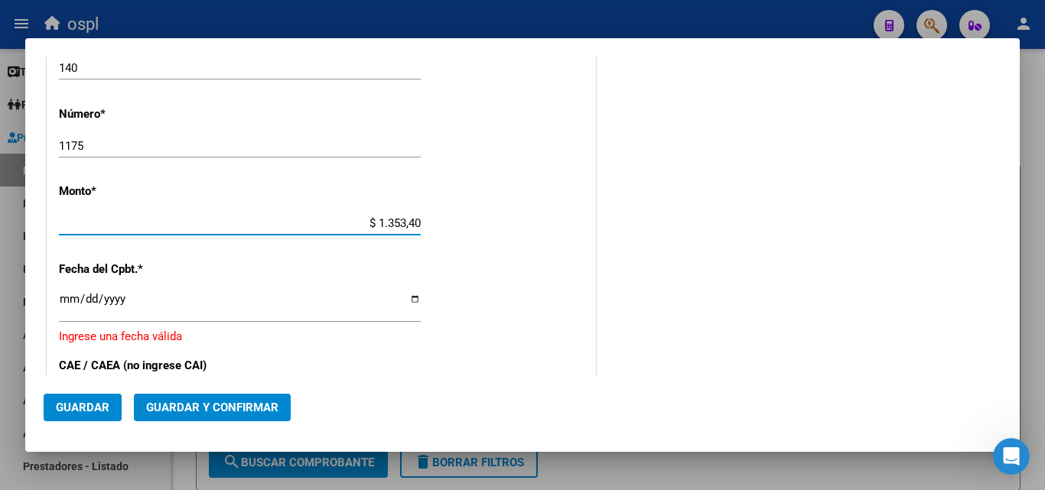
type input "$ 13.534,00"
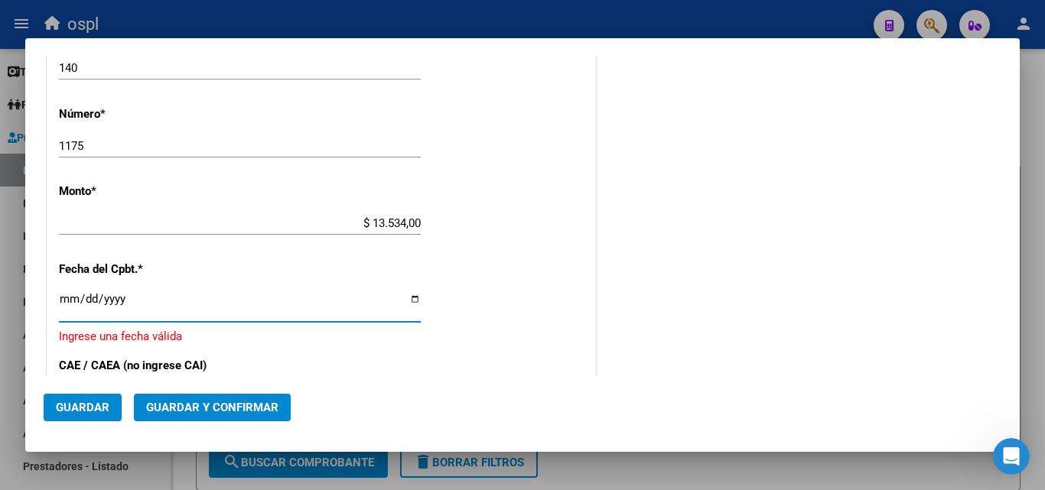
click at [67, 307] on input "Ingresar la fecha" at bounding box center [240, 305] width 362 height 24
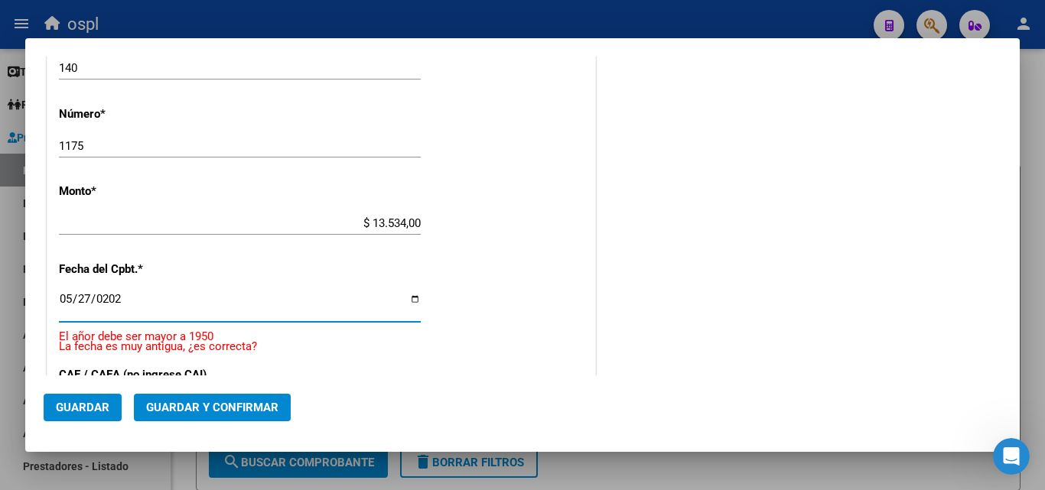
type input "[DATE]"
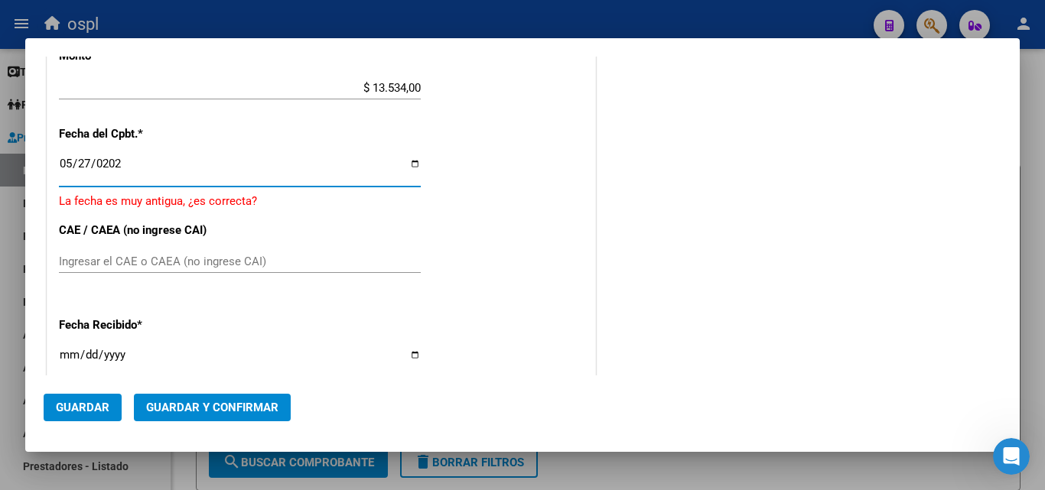
scroll to position [641, 0]
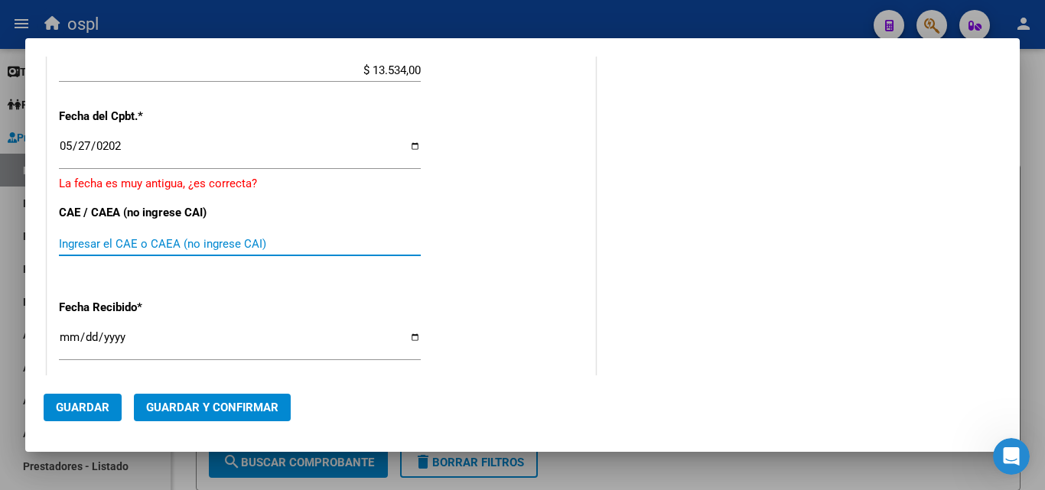
click at [134, 242] on input "Ingresar el CAE o CAEA (no ingrese CAI)" at bounding box center [240, 244] width 362 height 14
click at [163, 243] on input "Ingresar el CAE o CAEA (no ingrese CAI)" at bounding box center [240, 244] width 362 height 14
paste input "7221872644213"
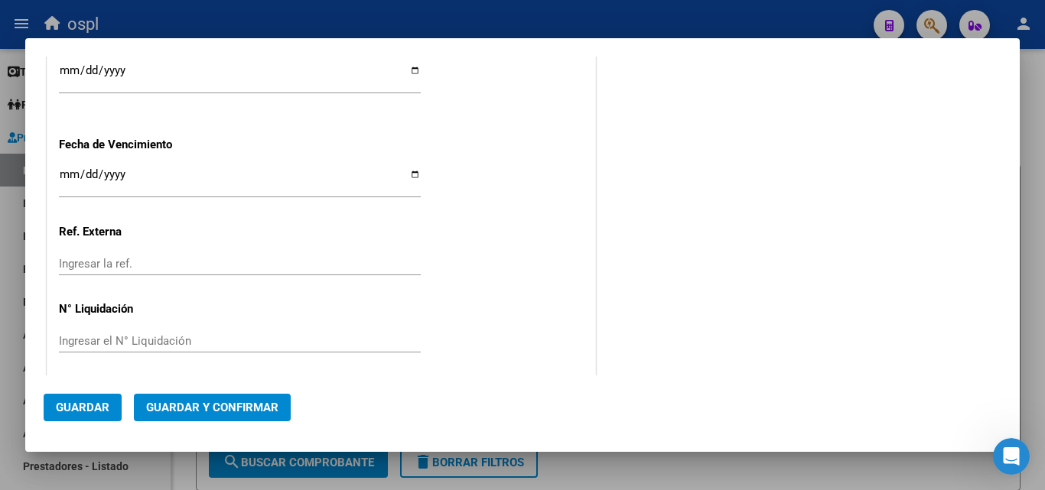
scroll to position [924, 0]
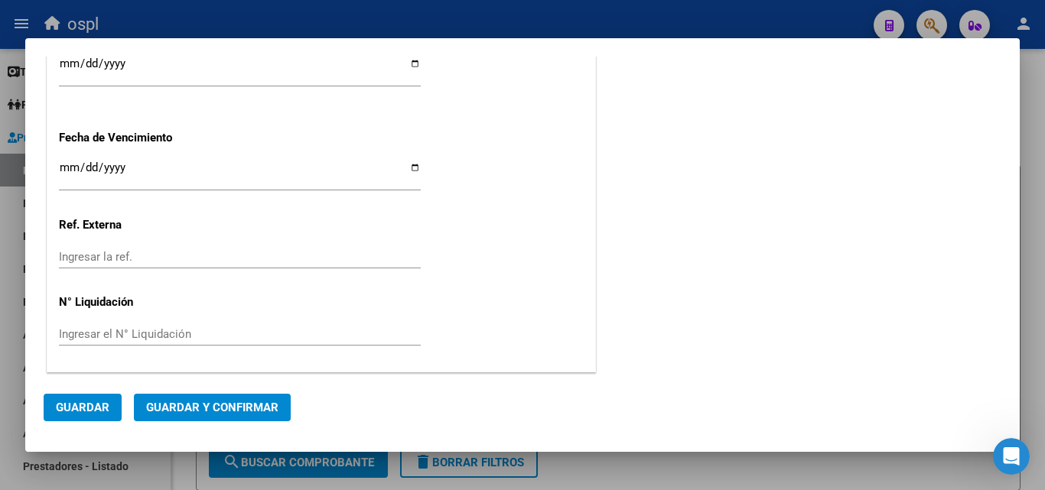
type input "7221872644213"
click at [67, 171] on input "Ingresar la fecha" at bounding box center [240, 173] width 362 height 24
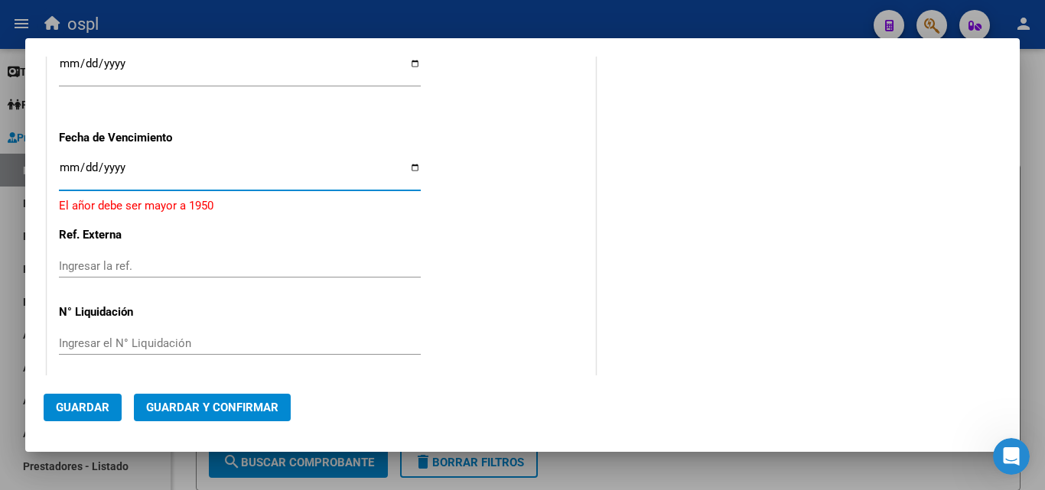
type input "0222-06-06"
click at [106, 167] on input "0222-06-06" at bounding box center [240, 173] width 362 height 24
click at [129, 165] on input "0222-06-06" at bounding box center [240, 173] width 362 height 24
type input "[DATE]"
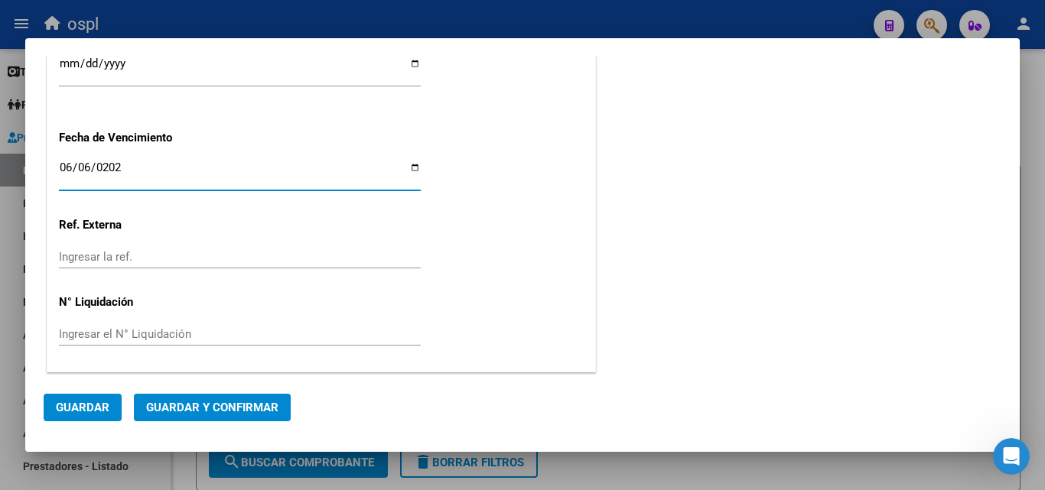
scroll to position [848, 0]
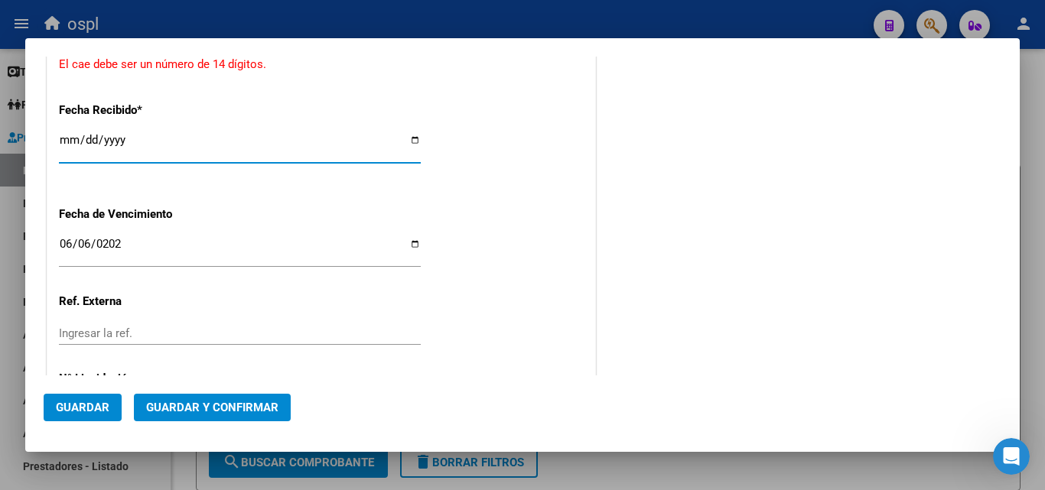
click at [75, 148] on input "[DATE]" at bounding box center [240, 146] width 362 height 24
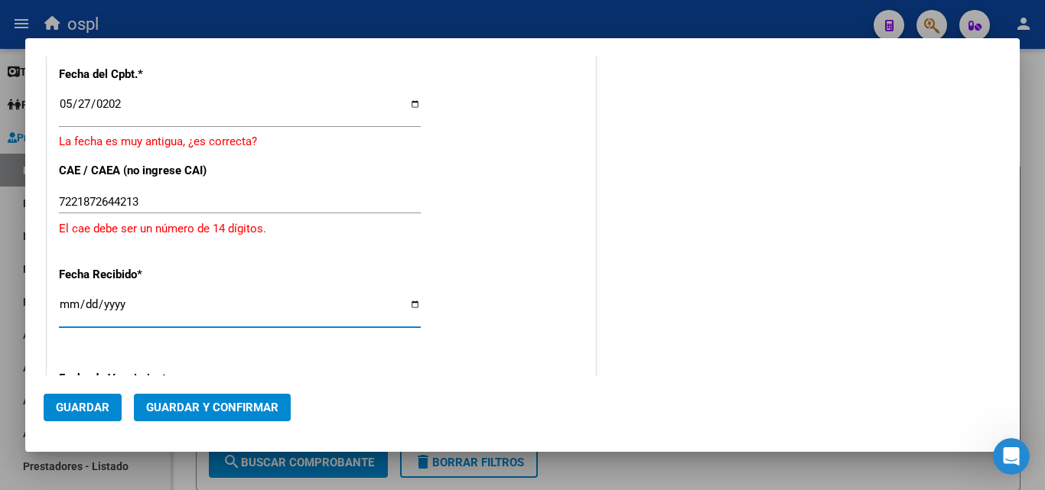
scroll to position [695, 0]
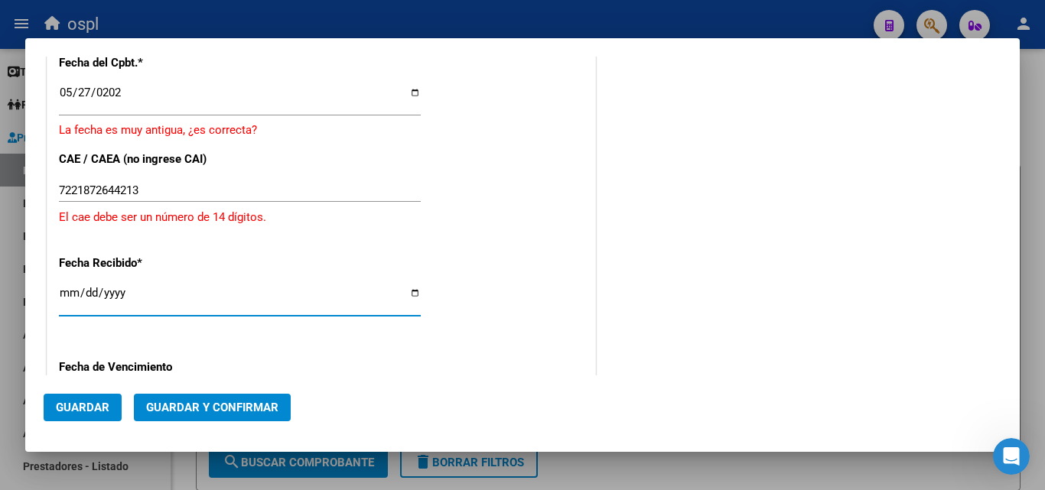
click at [166, 191] on input "7221872644213" at bounding box center [240, 191] width 362 height 14
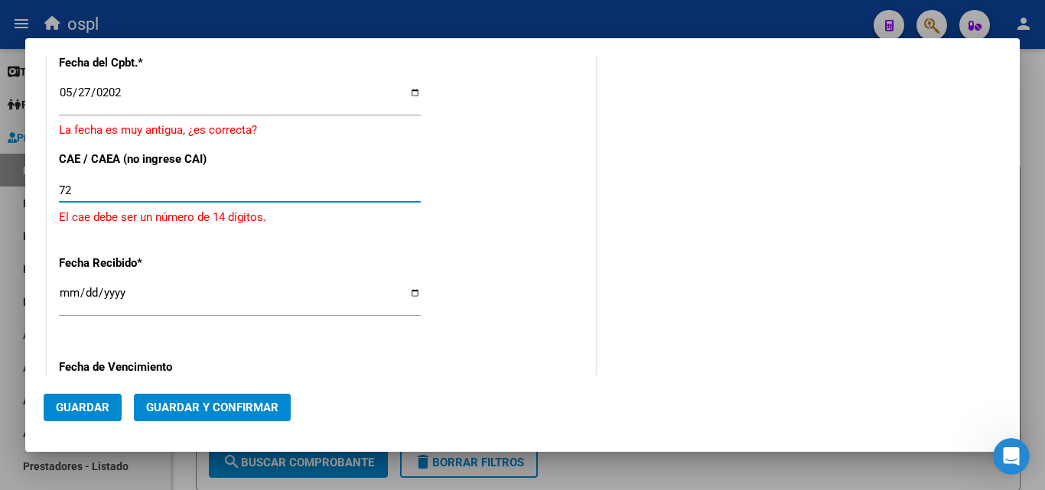
type input "7"
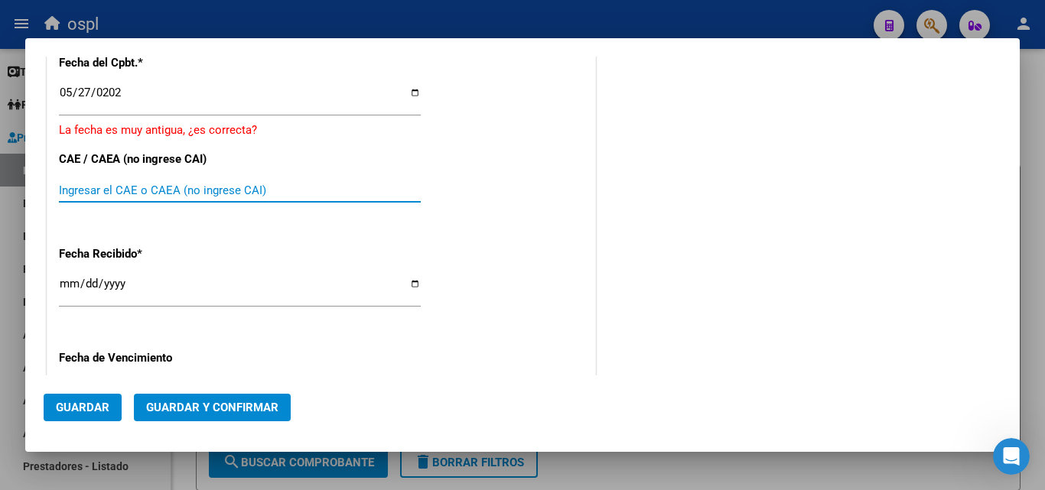
click at [94, 405] on span "Guardar" at bounding box center [83, 408] width 54 height 14
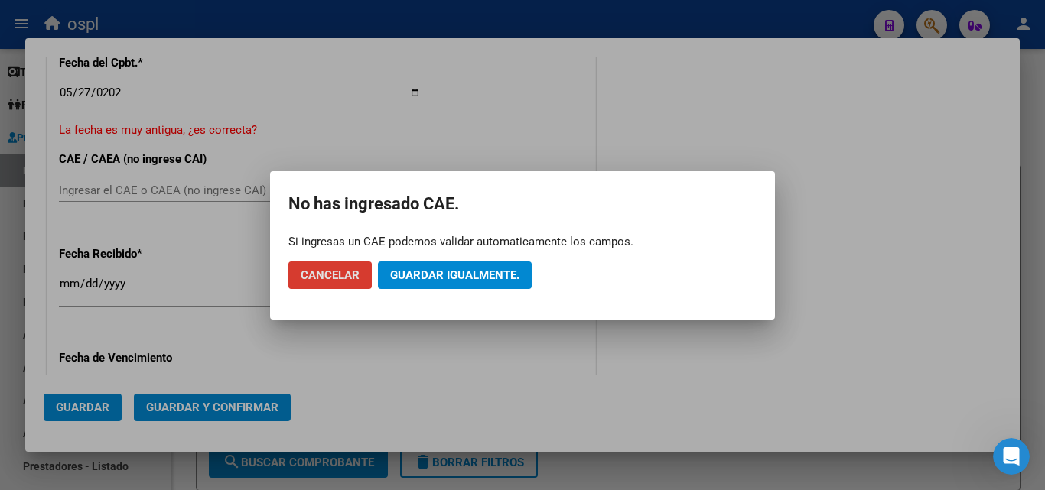
click at [449, 275] on span "Guardar igualmente." at bounding box center [454, 276] width 129 height 14
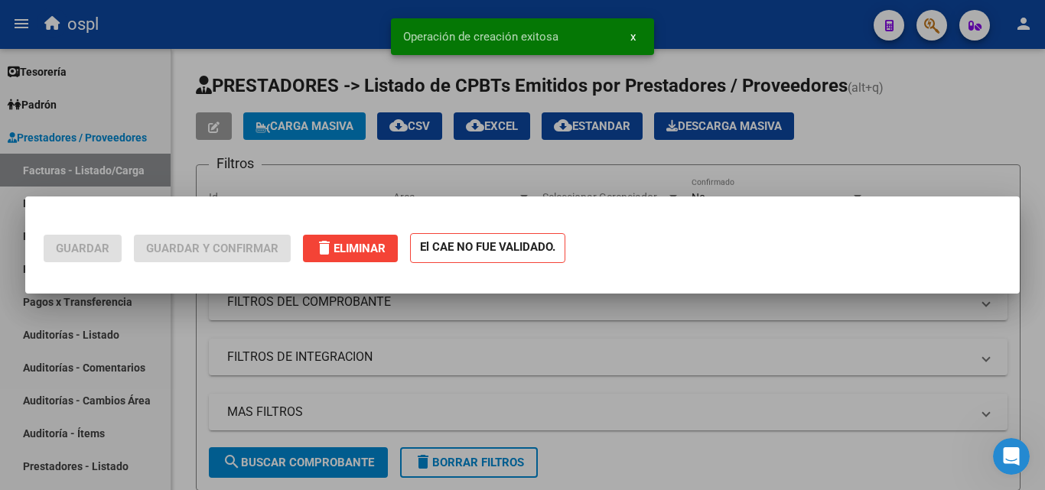
scroll to position [0, 0]
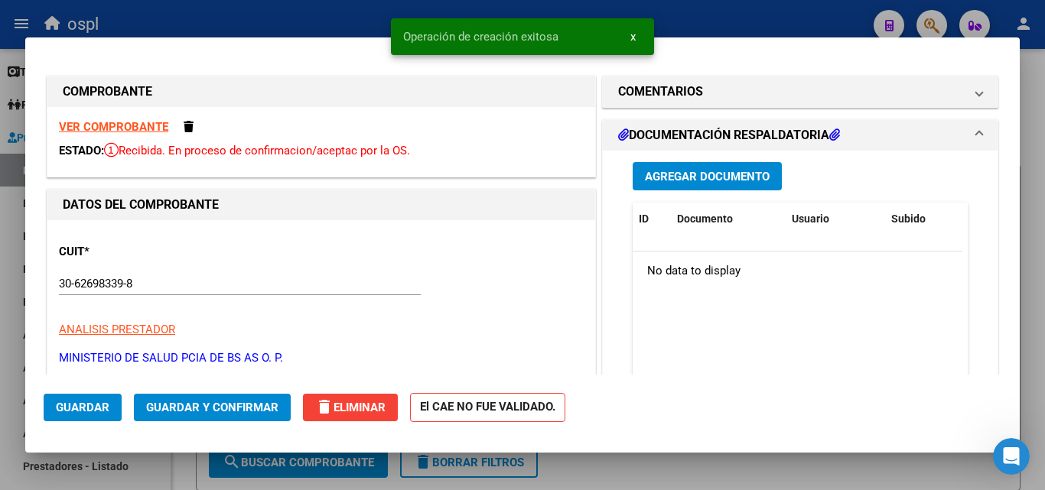
click at [100, 408] on span "Guardar" at bounding box center [83, 408] width 54 height 14
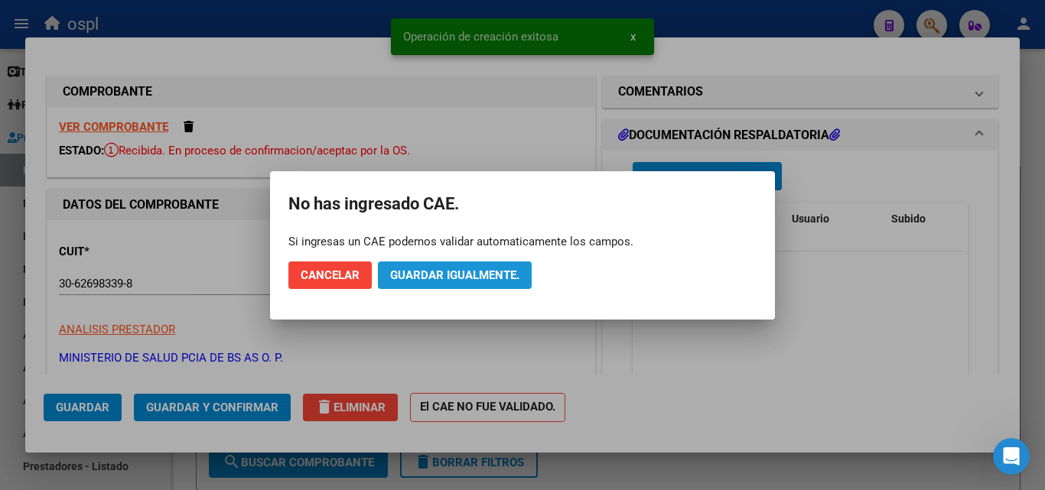
click at [434, 278] on span "Guardar igualmente." at bounding box center [454, 276] width 129 height 14
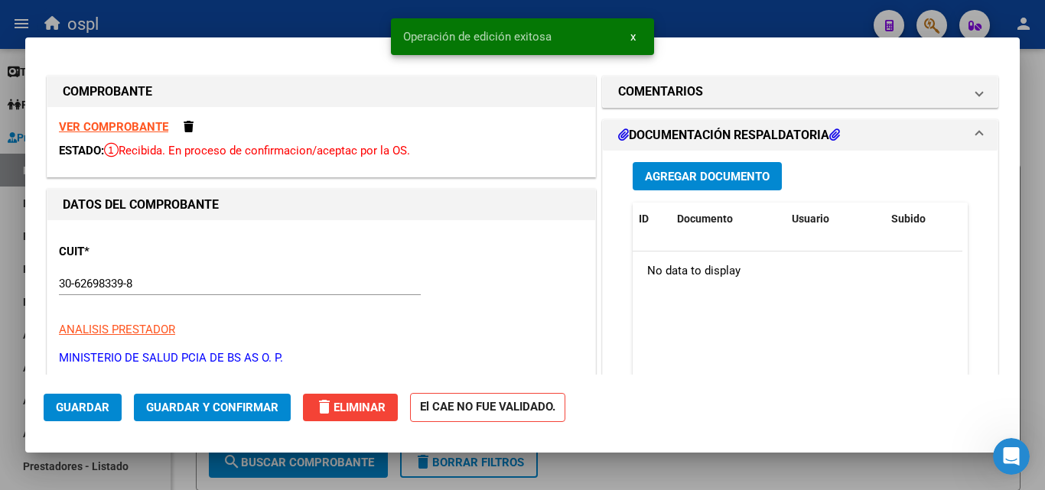
click at [308, 18] on div at bounding box center [522, 245] width 1045 height 490
